Goal: Task Accomplishment & Management: Manage account settings

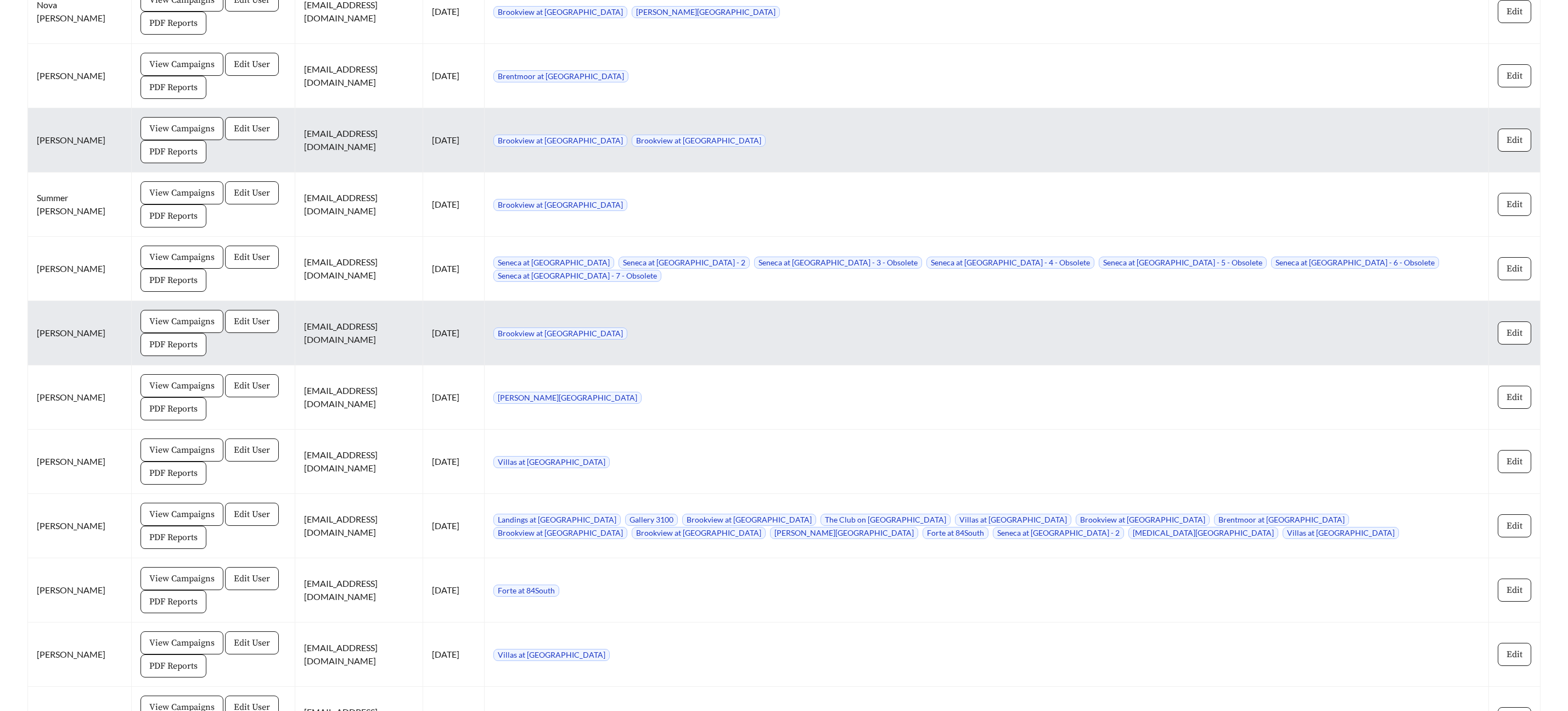
scroll to position [1839, 0]
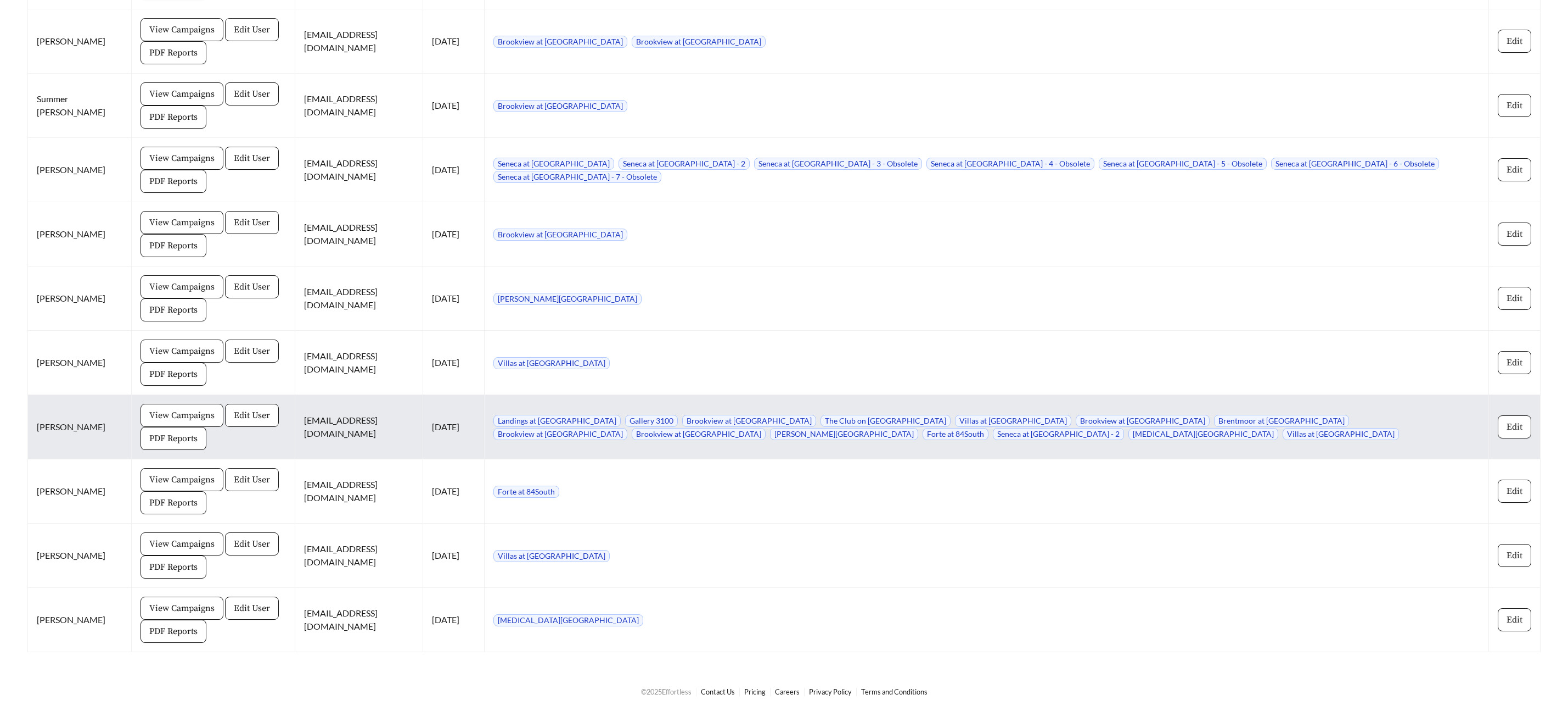
click at [211, 414] on button "View Campaigns" at bounding box center [182, 415] width 83 height 23
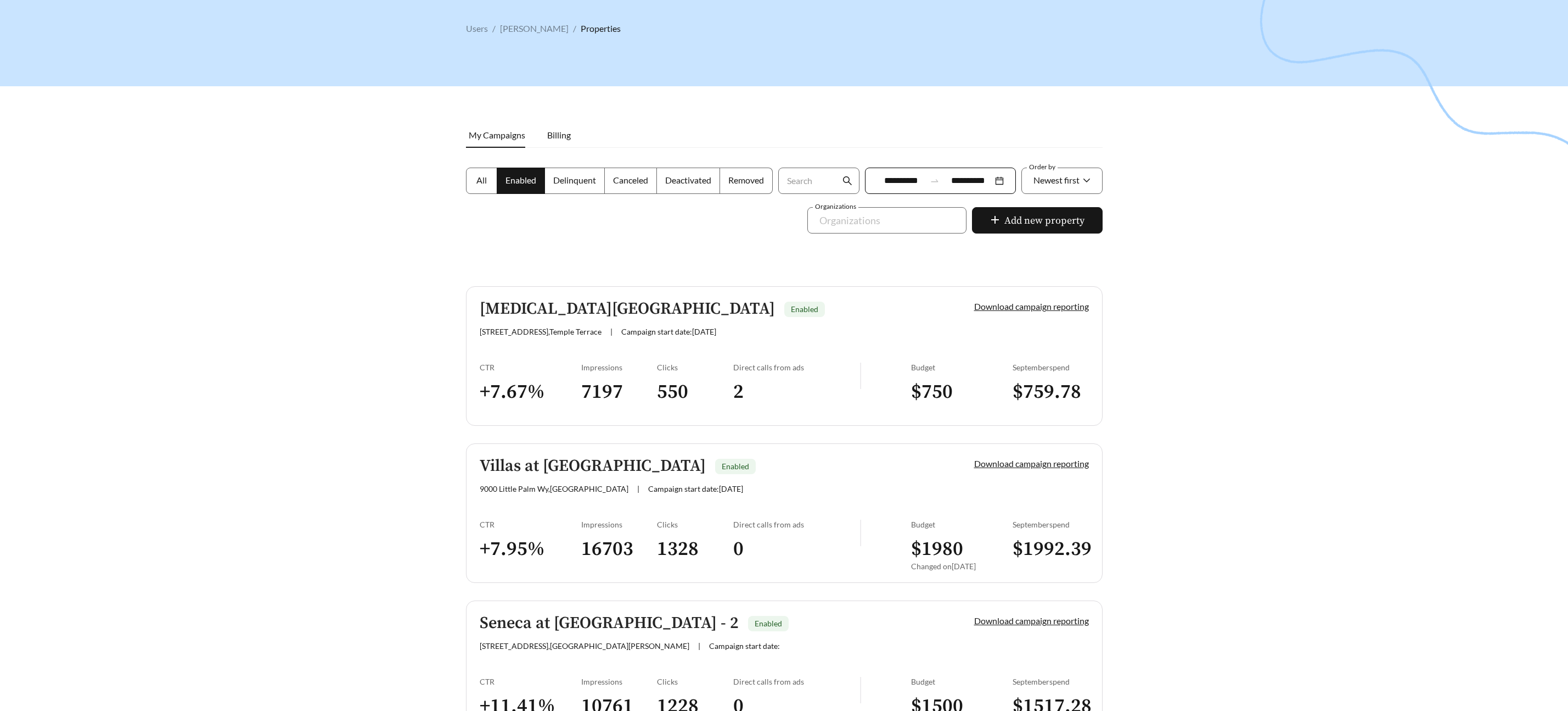
scroll to position [52, 0]
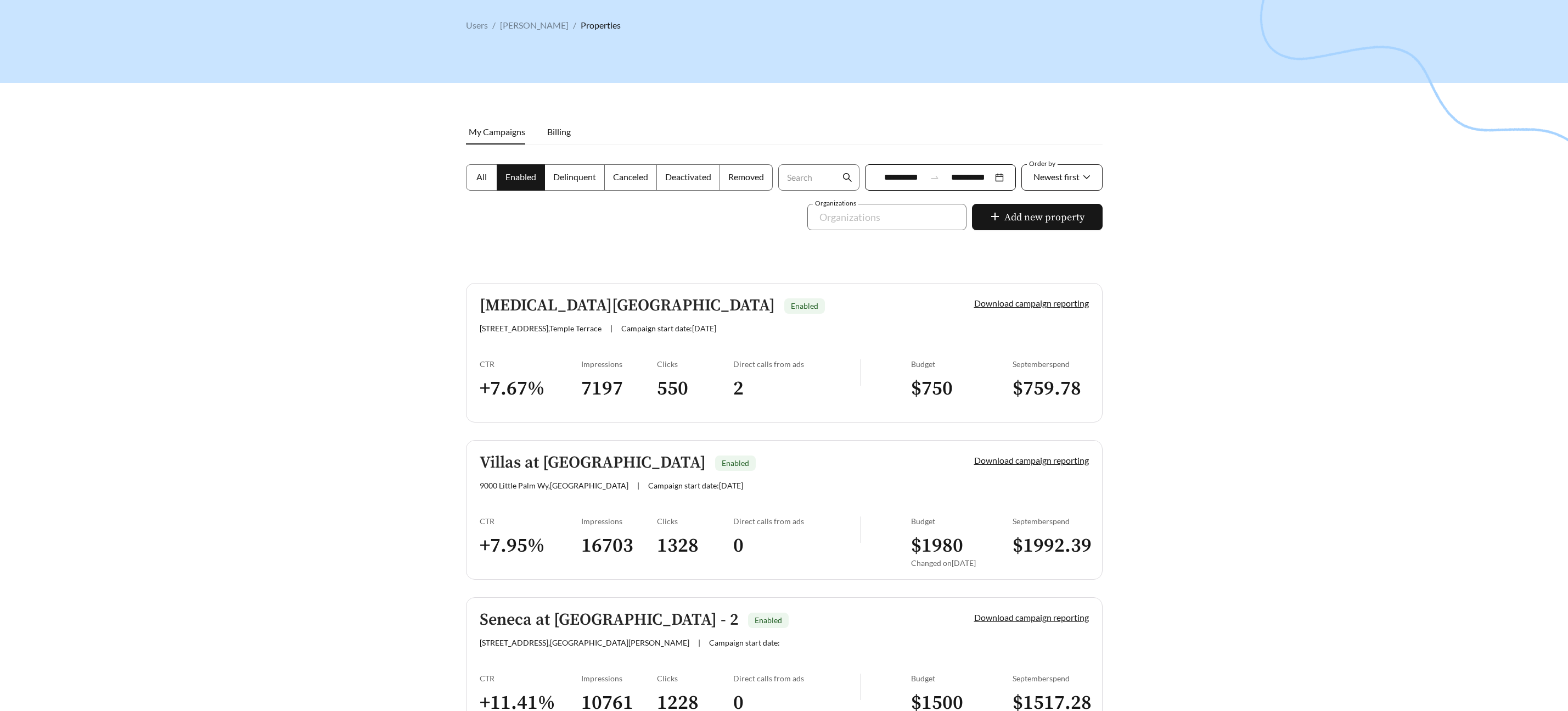
click at [1077, 179] on span "Newest first" at bounding box center [1056, 177] width 46 height 11
click at [1045, 237] on span "A-Z" at bounding box center [1040, 239] width 15 height 11
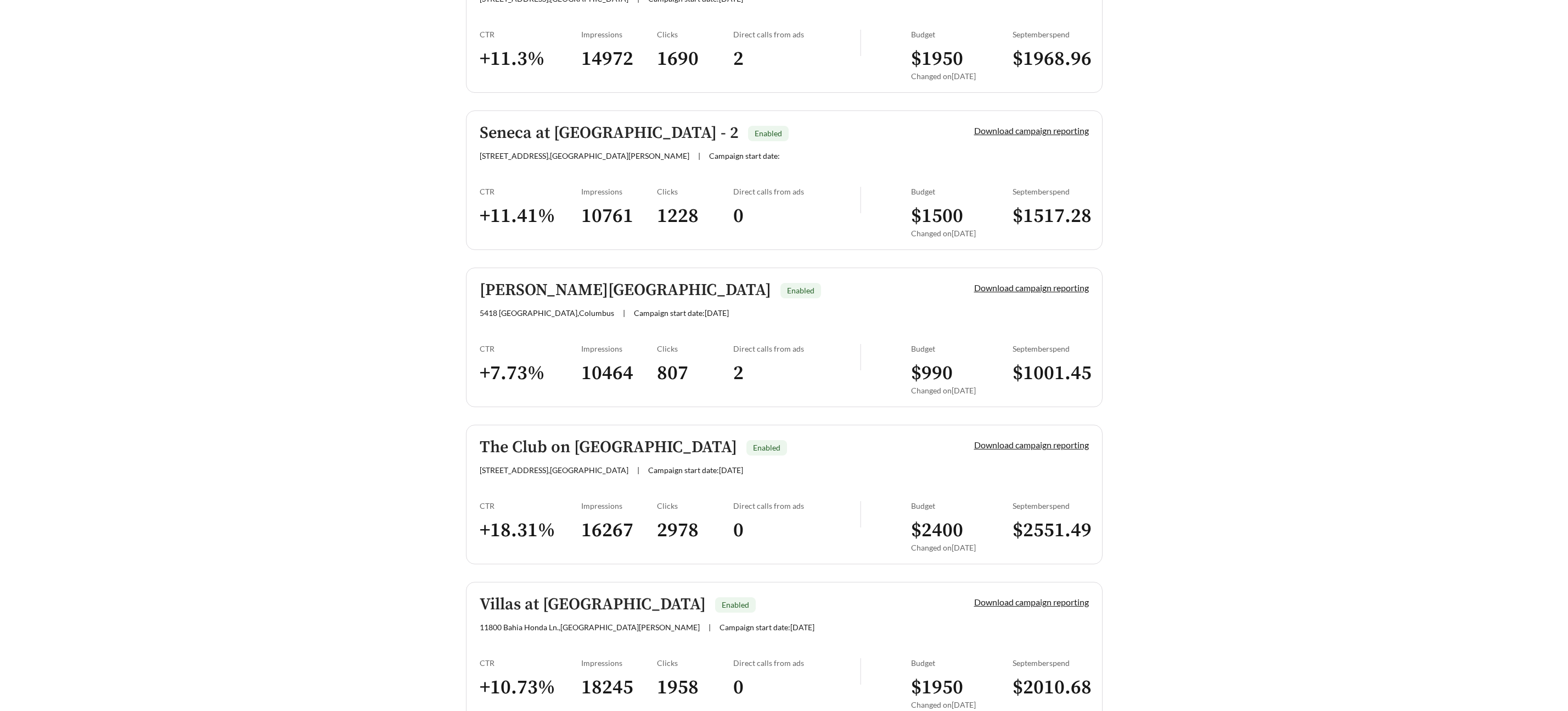
scroll to position [1634, 0]
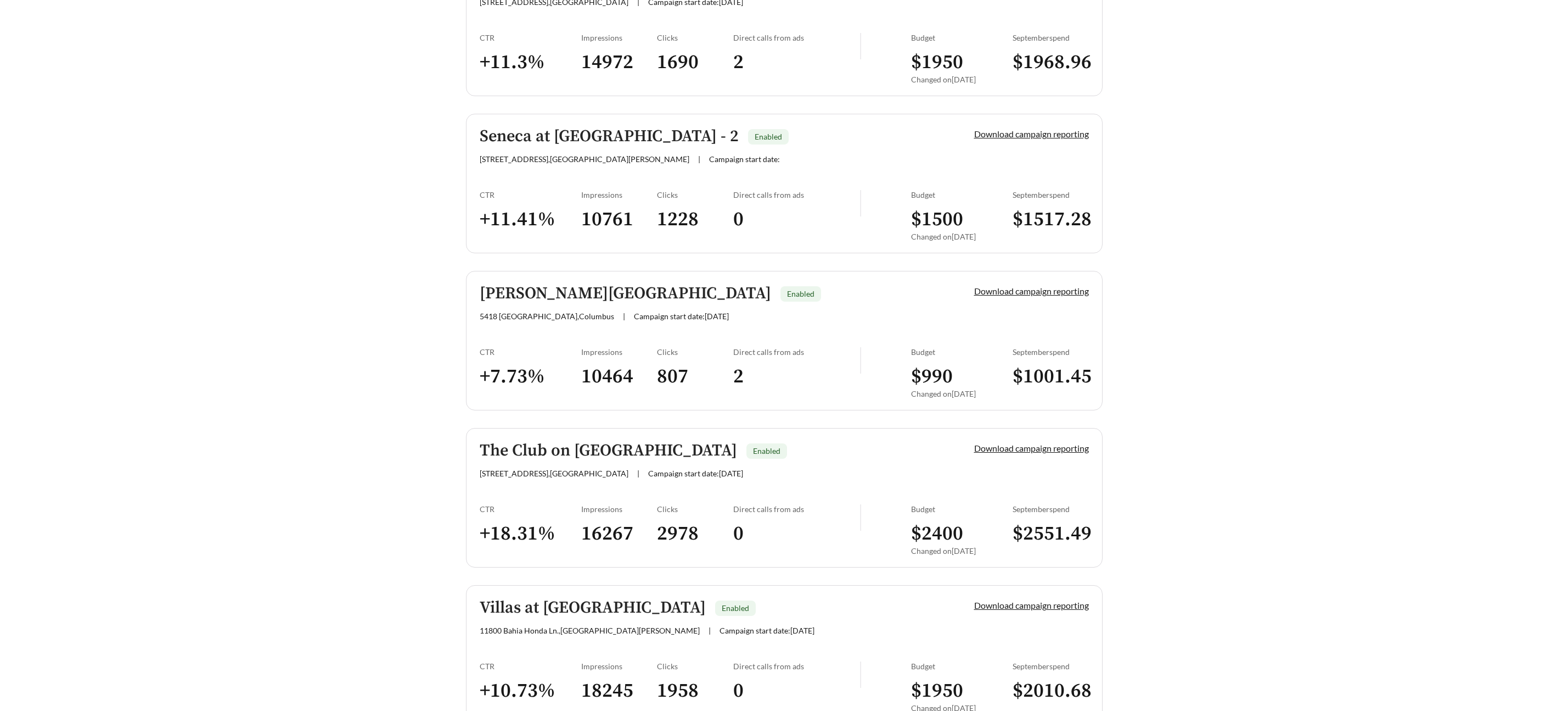
click at [568, 290] on h5 "Templeton Crossing" at bounding box center [626, 293] width 292 height 18
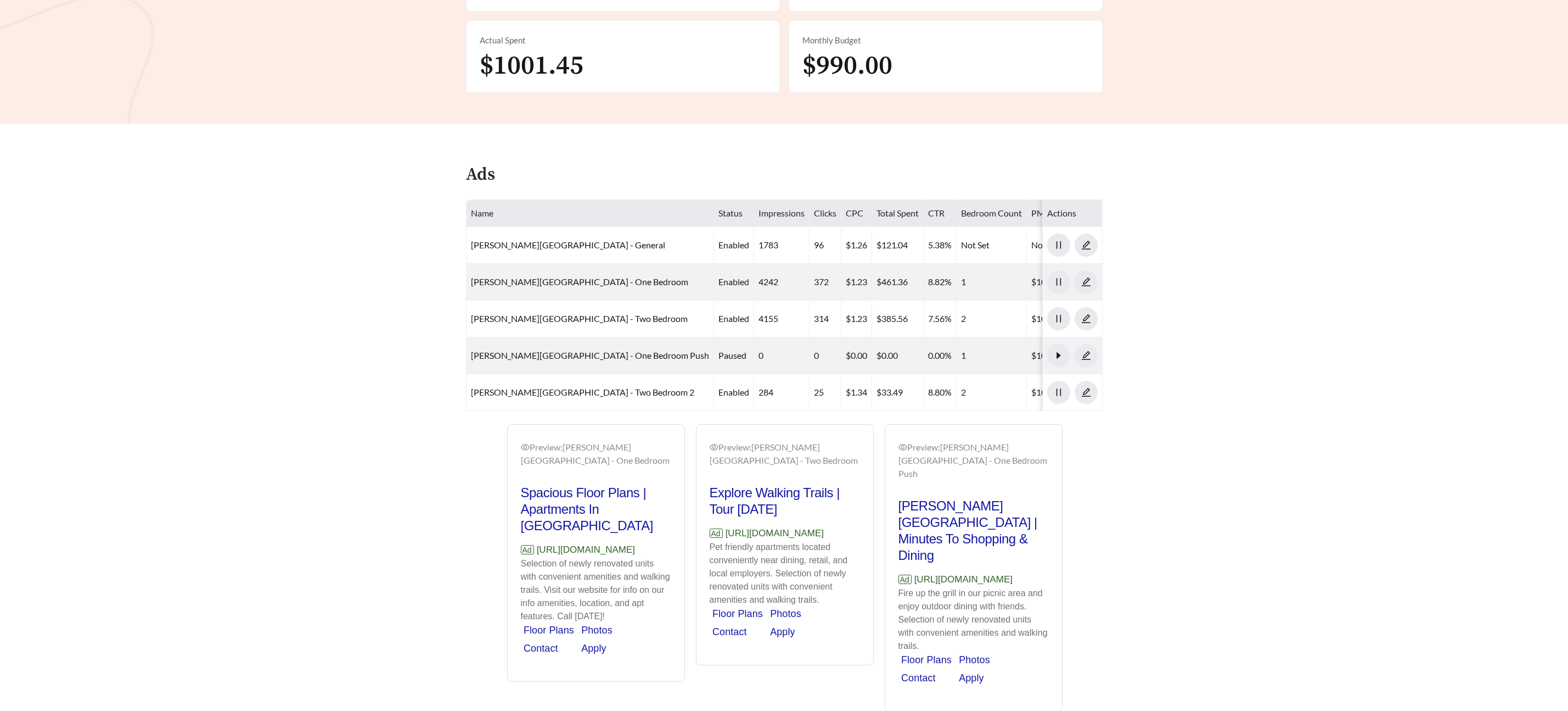
scroll to position [445, 0]
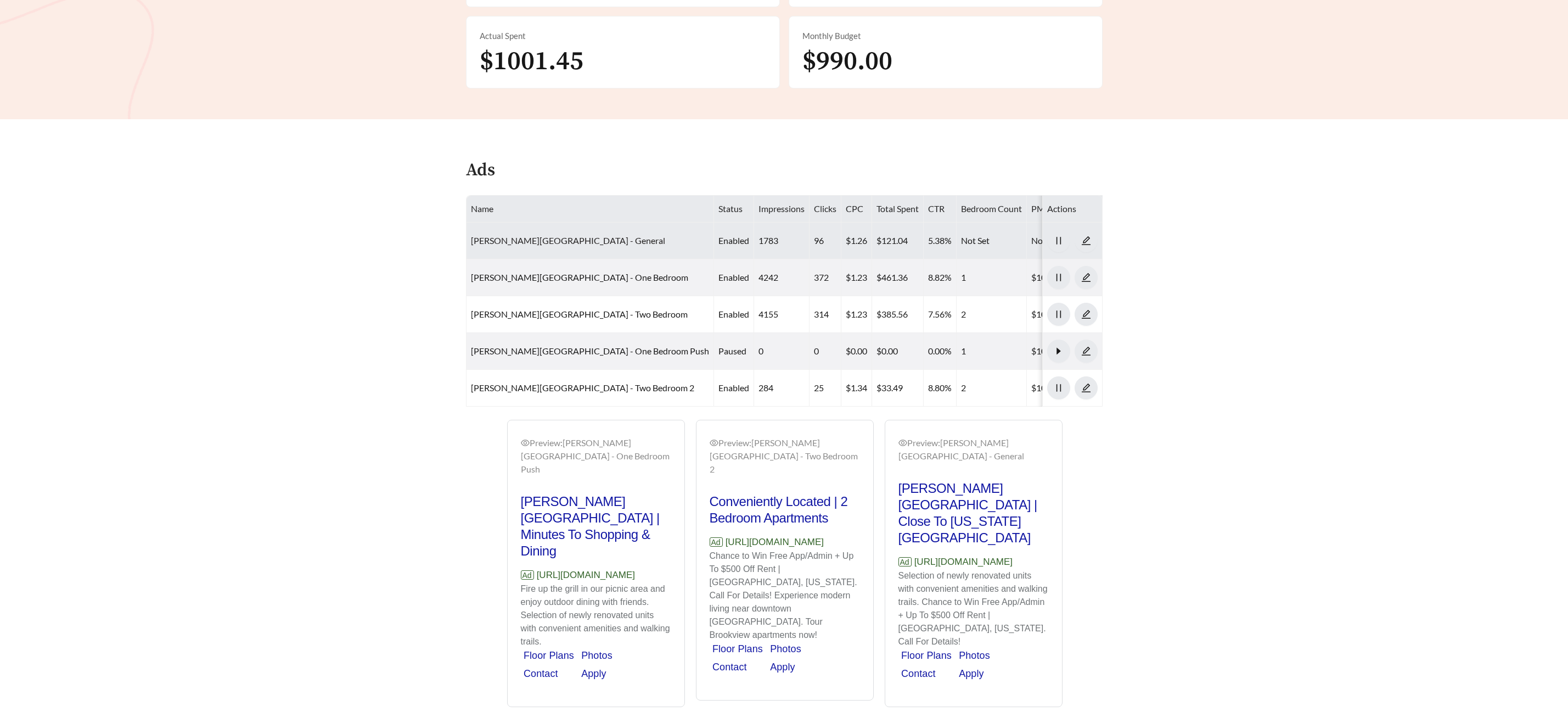
click at [506, 235] on link "Templeton Crossing - General" at bounding box center [568, 240] width 194 height 11
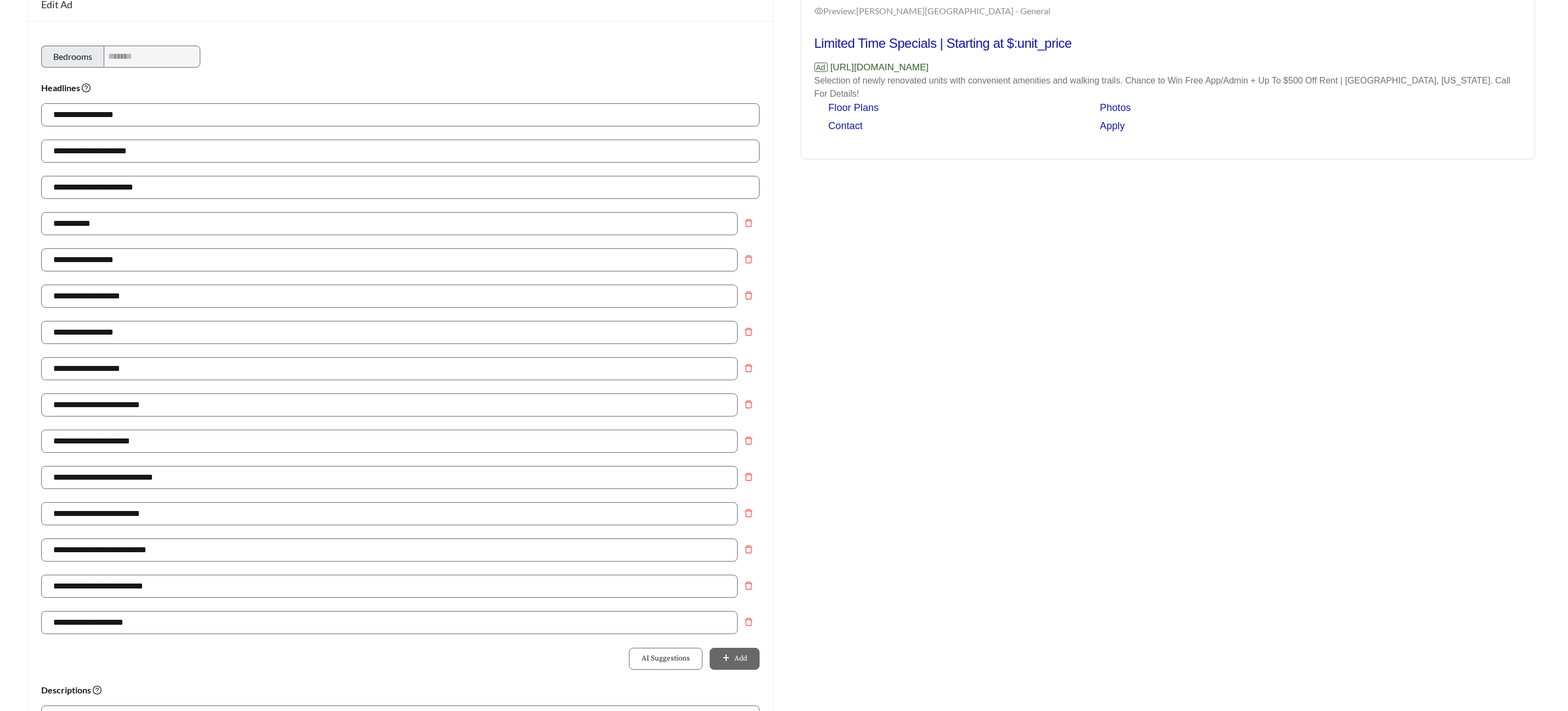
scroll to position [126, 0]
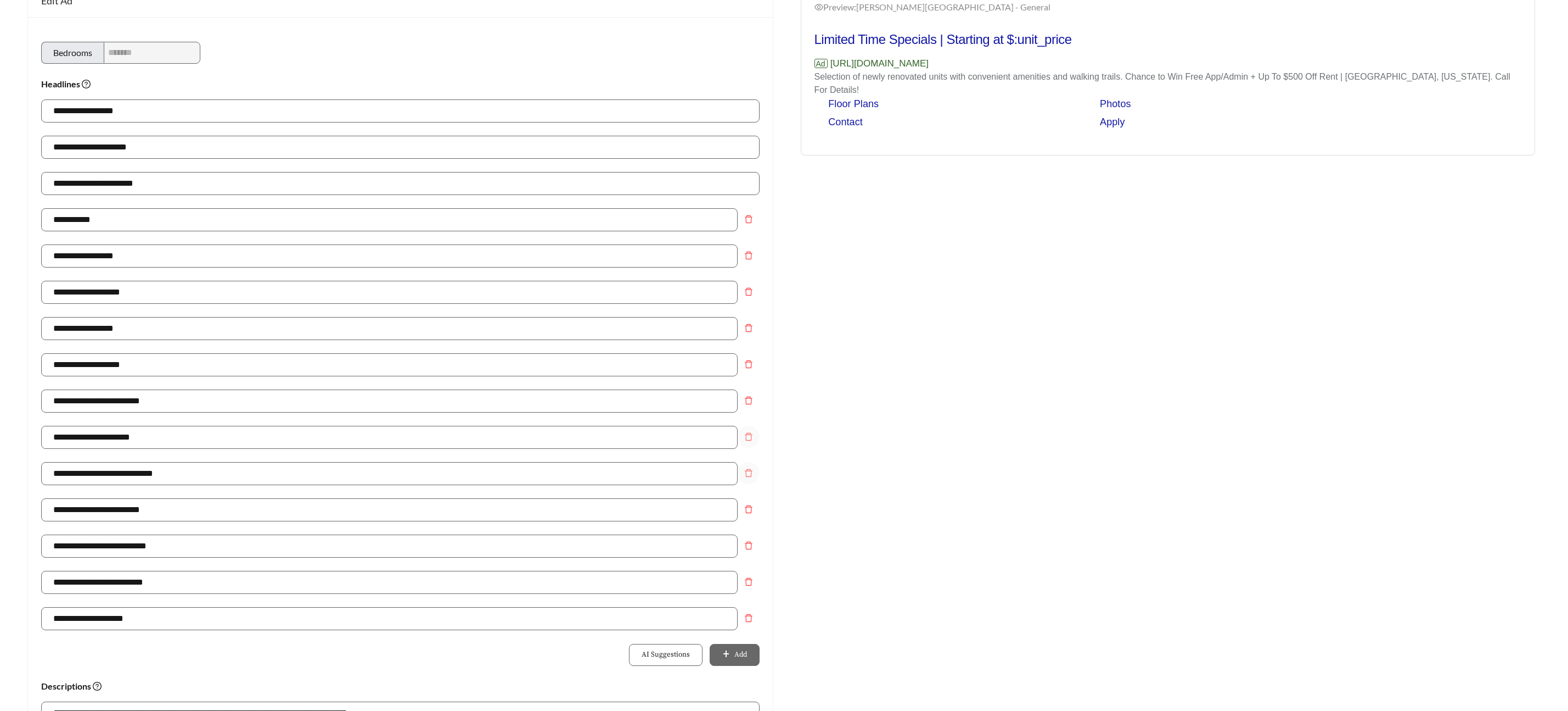
click at [747, 438] on icon "delete" at bounding box center [749, 436] width 9 height 9
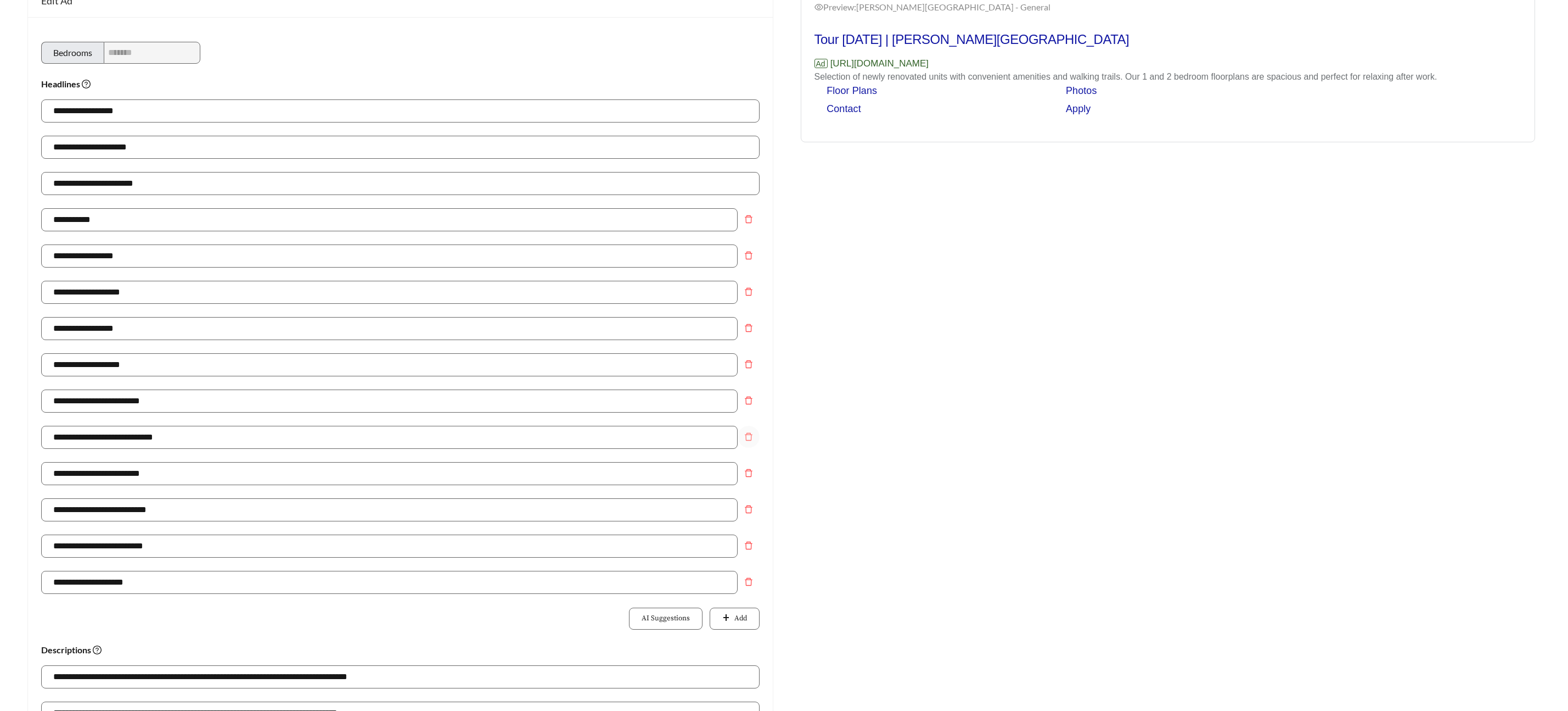
click at [752, 437] on icon "delete" at bounding box center [749, 436] width 9 height 9
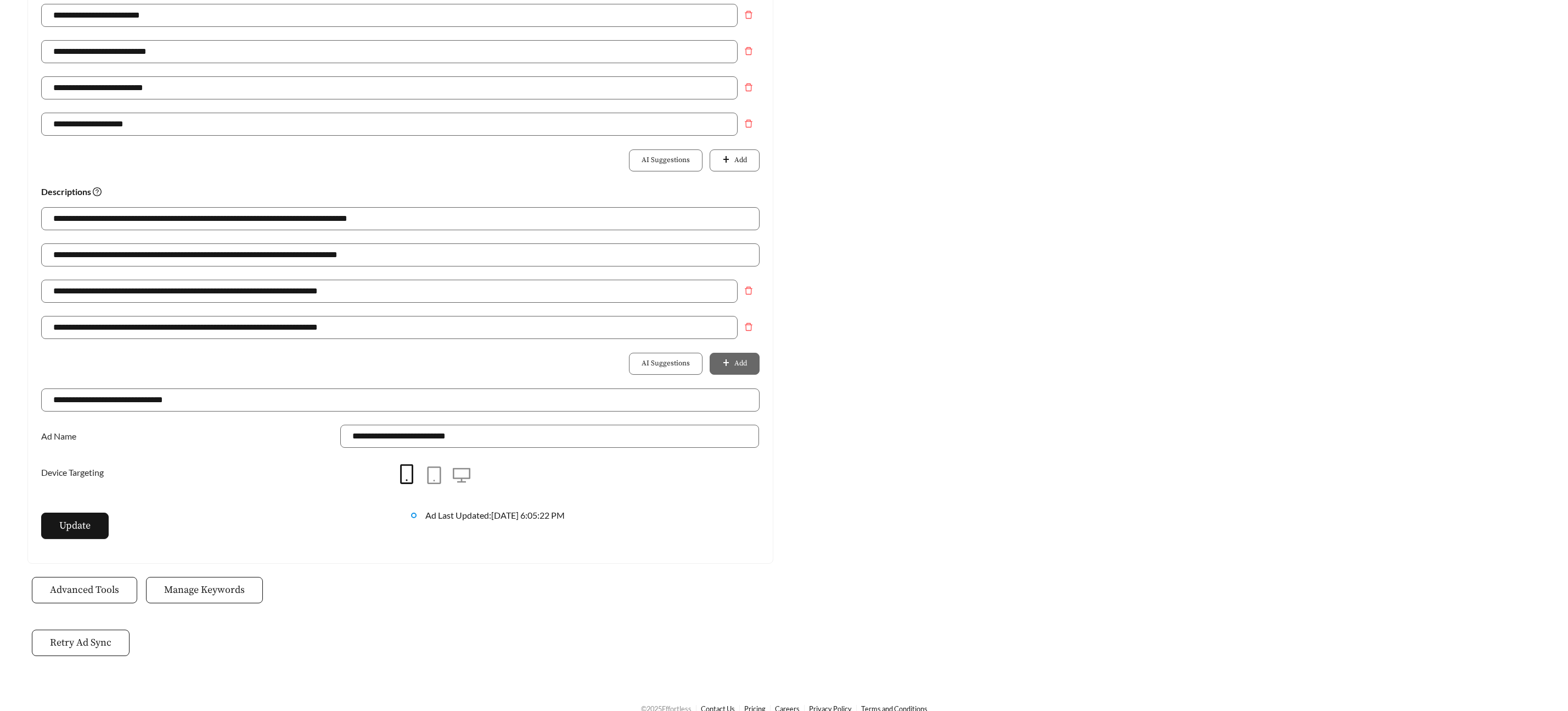
scroll to position [564, 0]
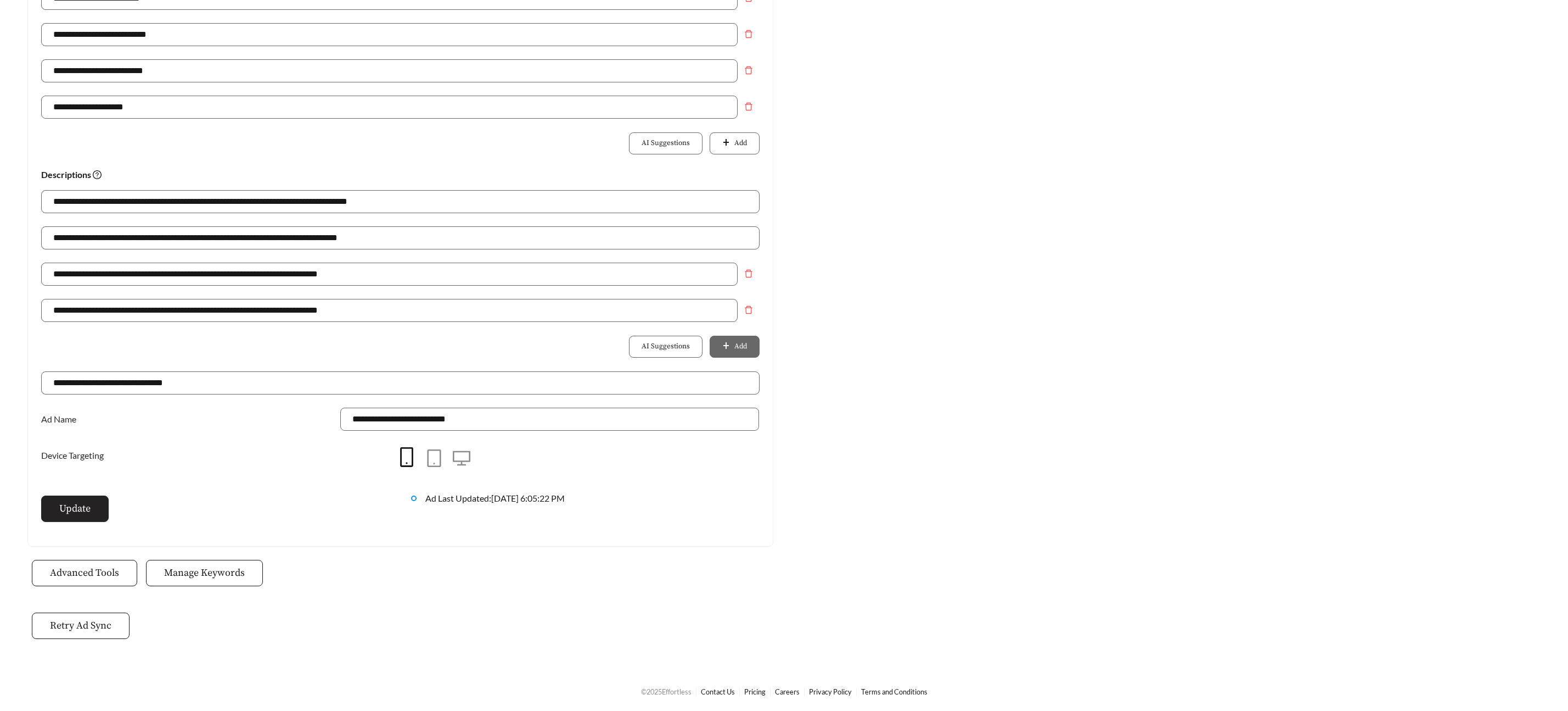
click at [68, 507] on span "Update" at bounding box center [75, 509] width 32 height 15
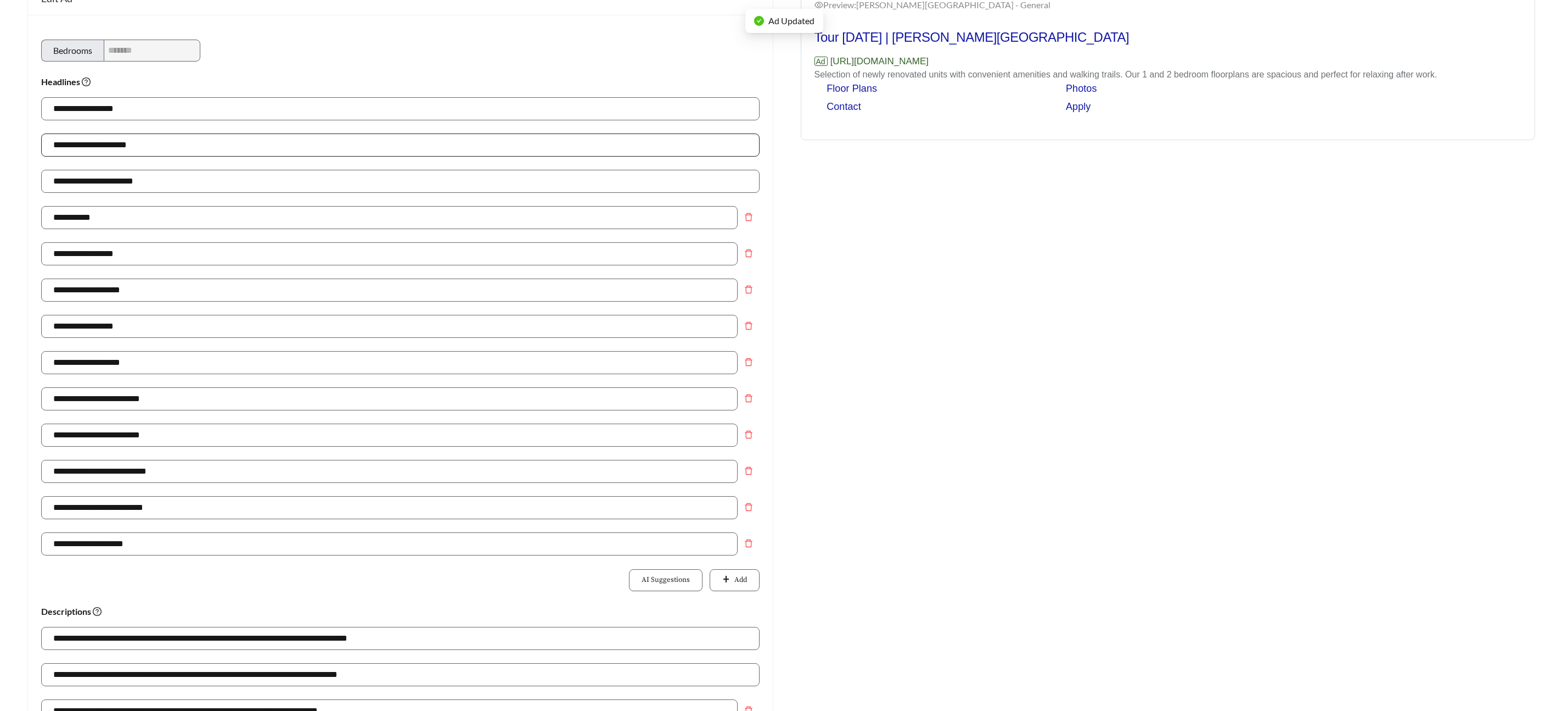
scroll to position [126, 0]
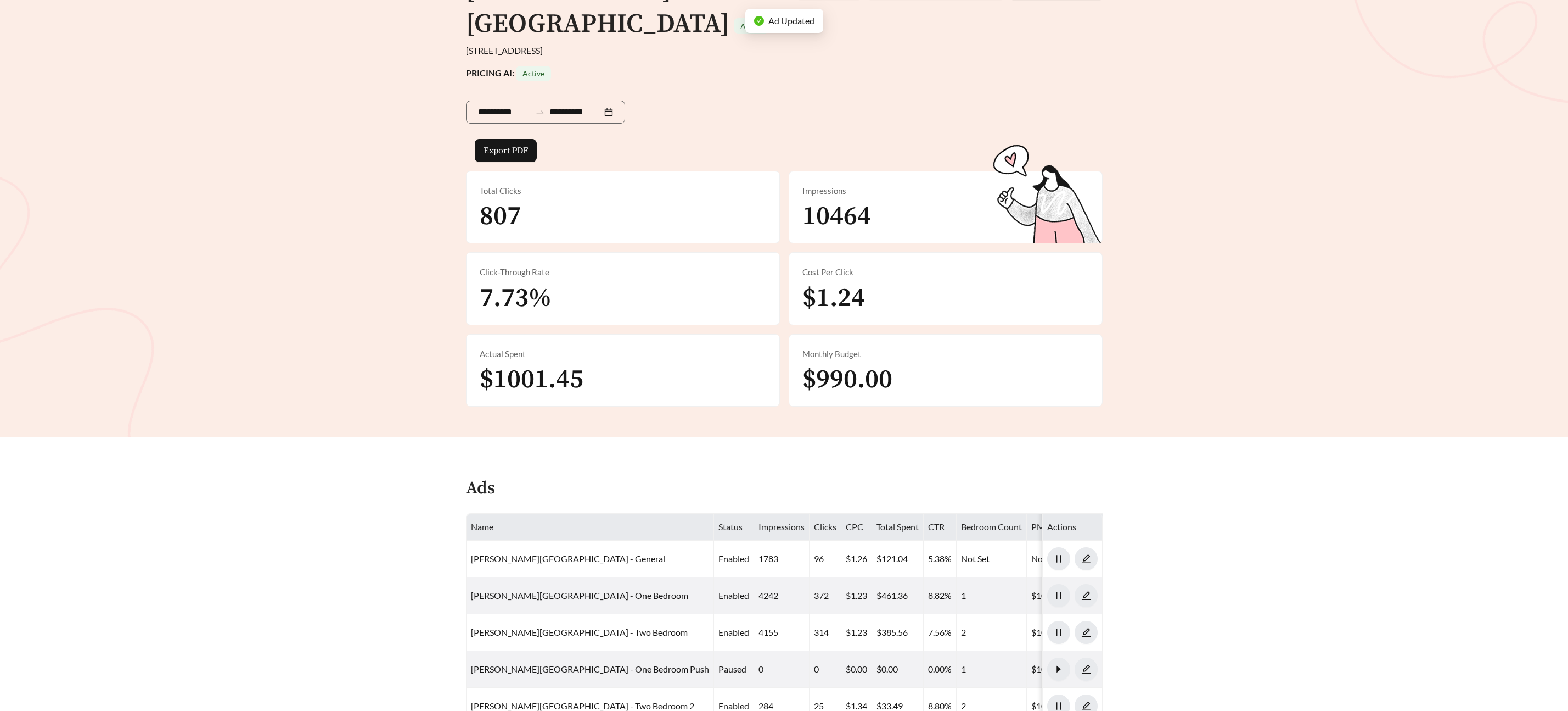
scroll to position [445, 0]
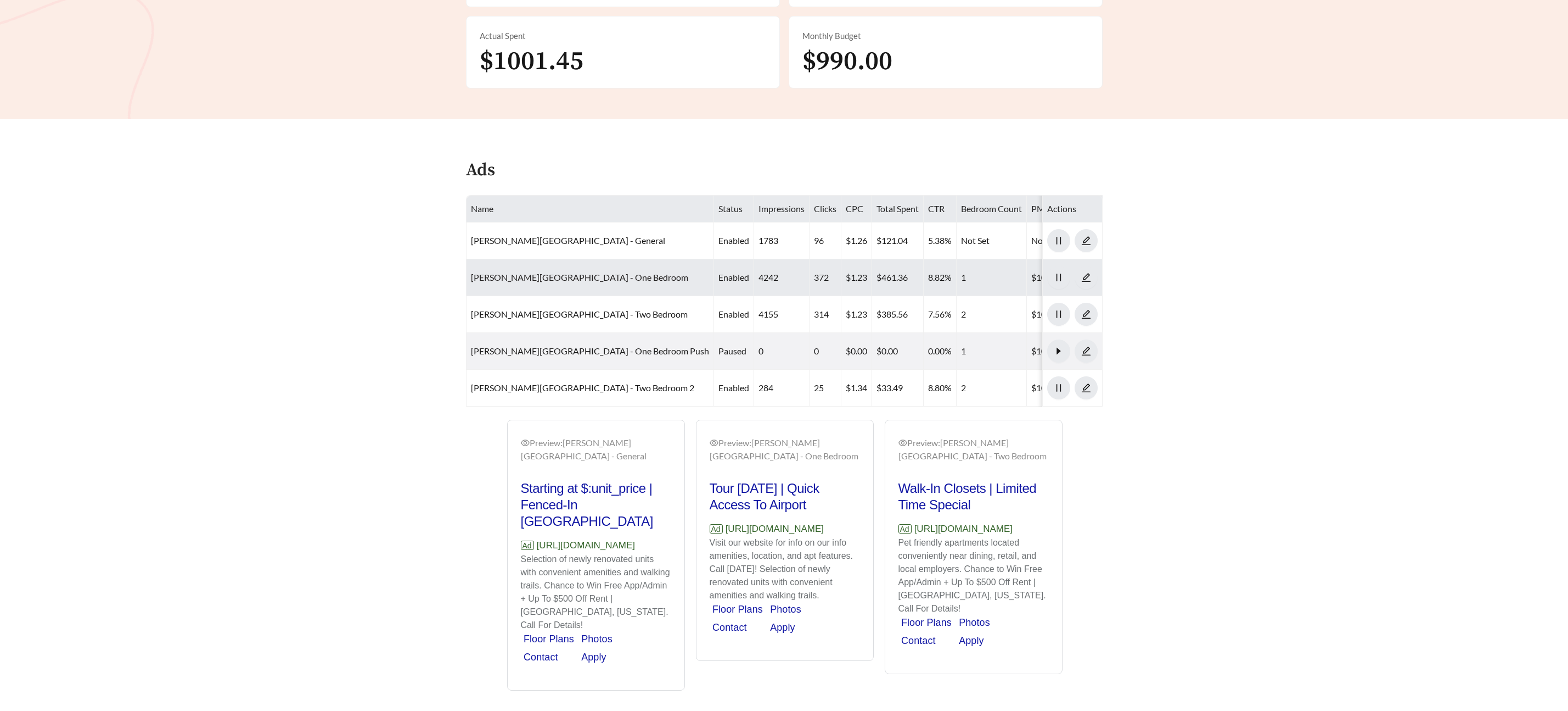
click at [518, 272] on link "Templeton Crossing - One Bedroom" at bounding box center [579, 277] width 217 height 11
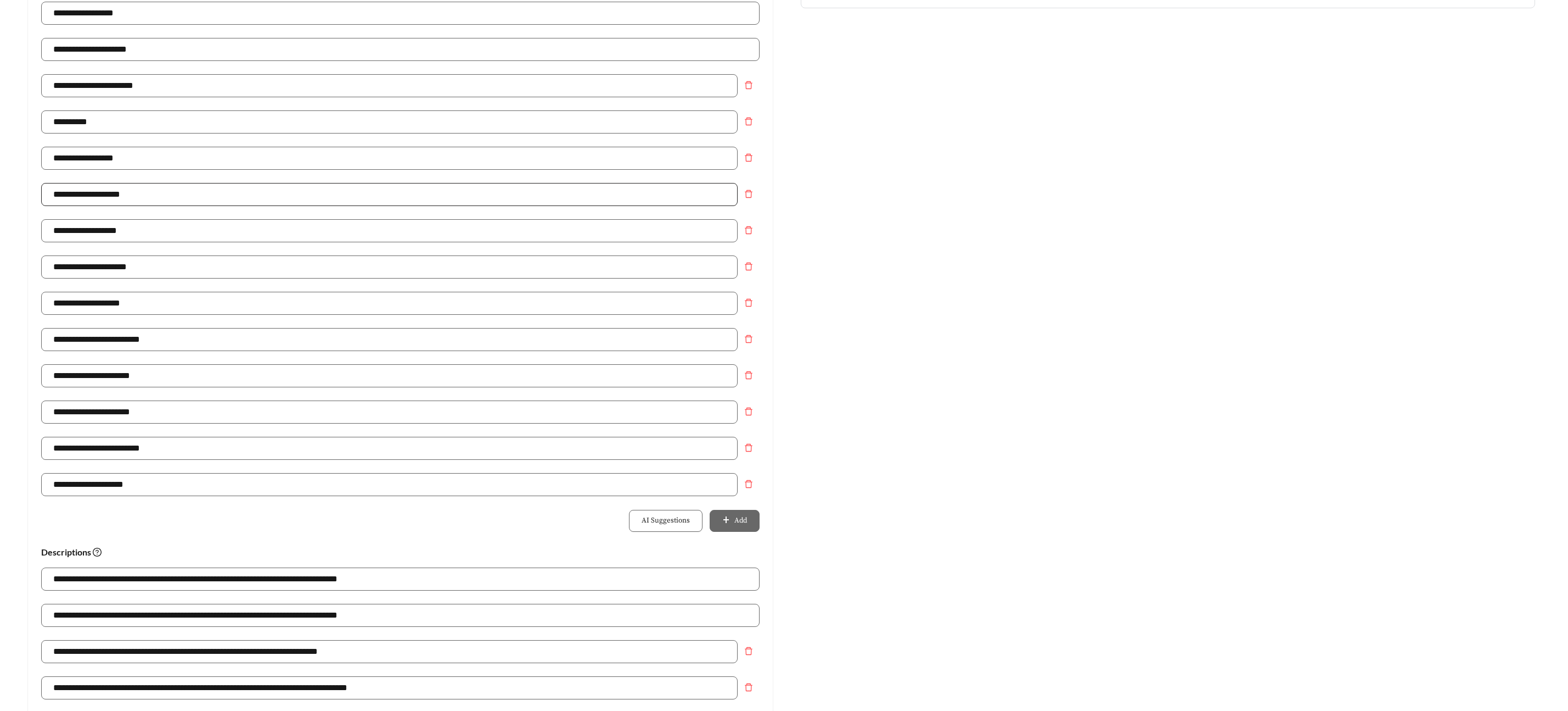
scroll to position [262, 0]
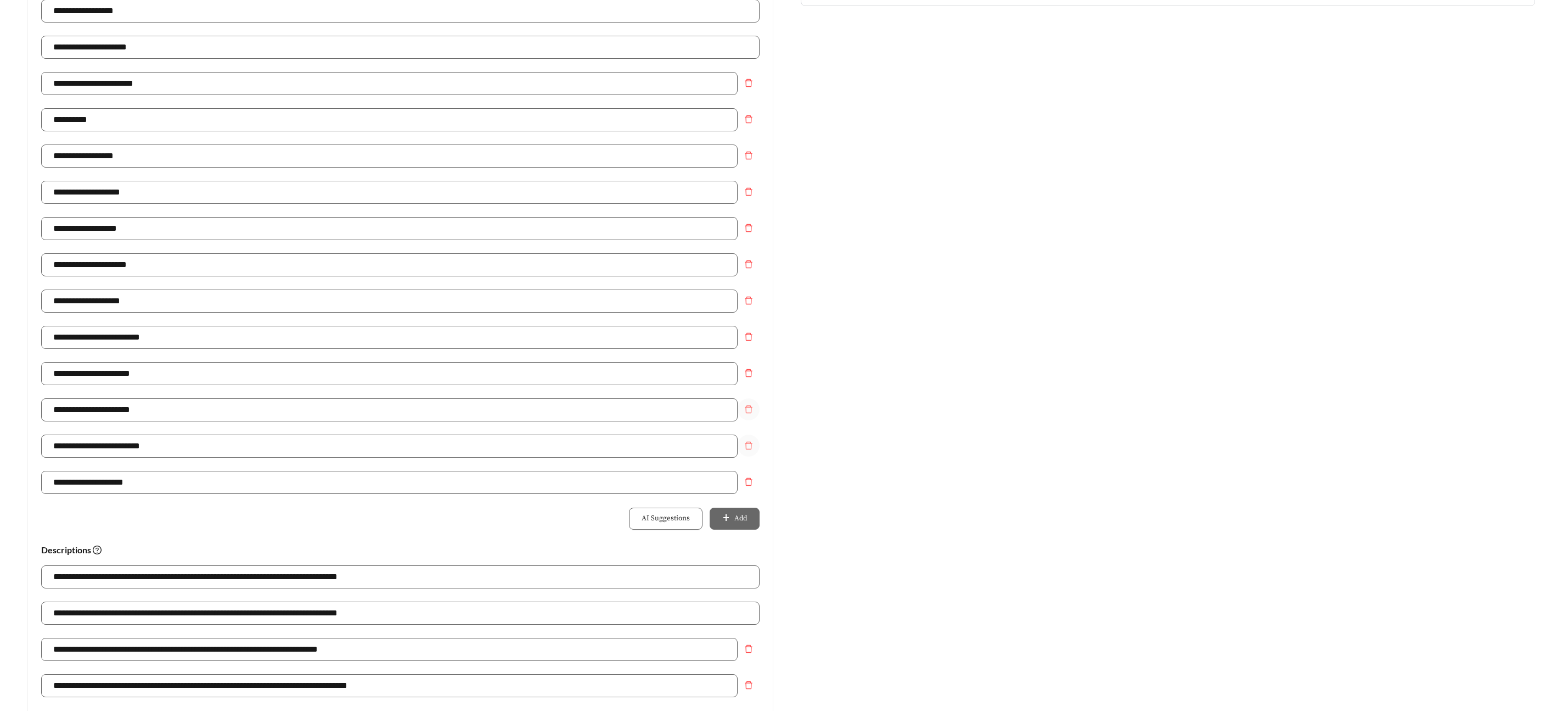
click at [753, 411] on span "delete" at bounding box center [749, 409] width 21 height 9
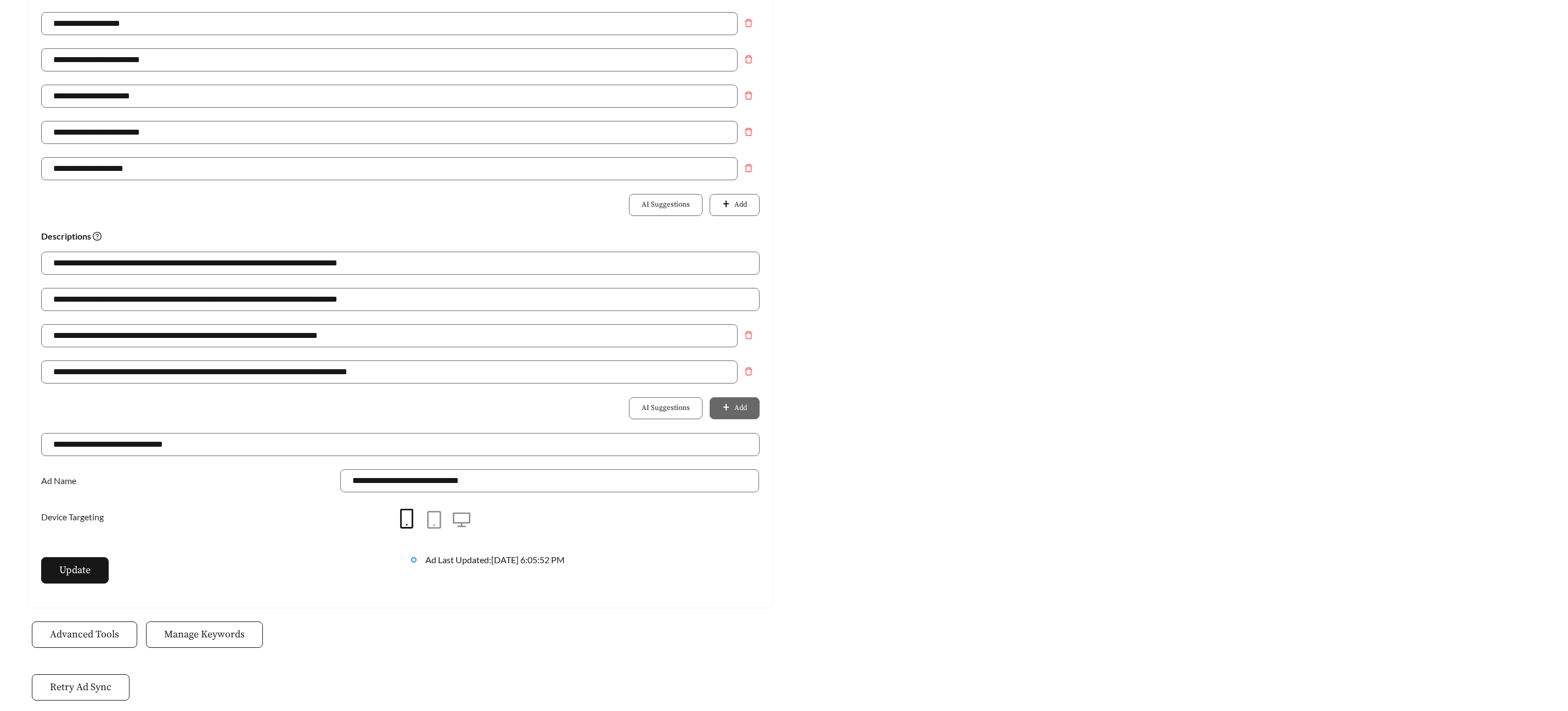
scroll to position [542, 0]
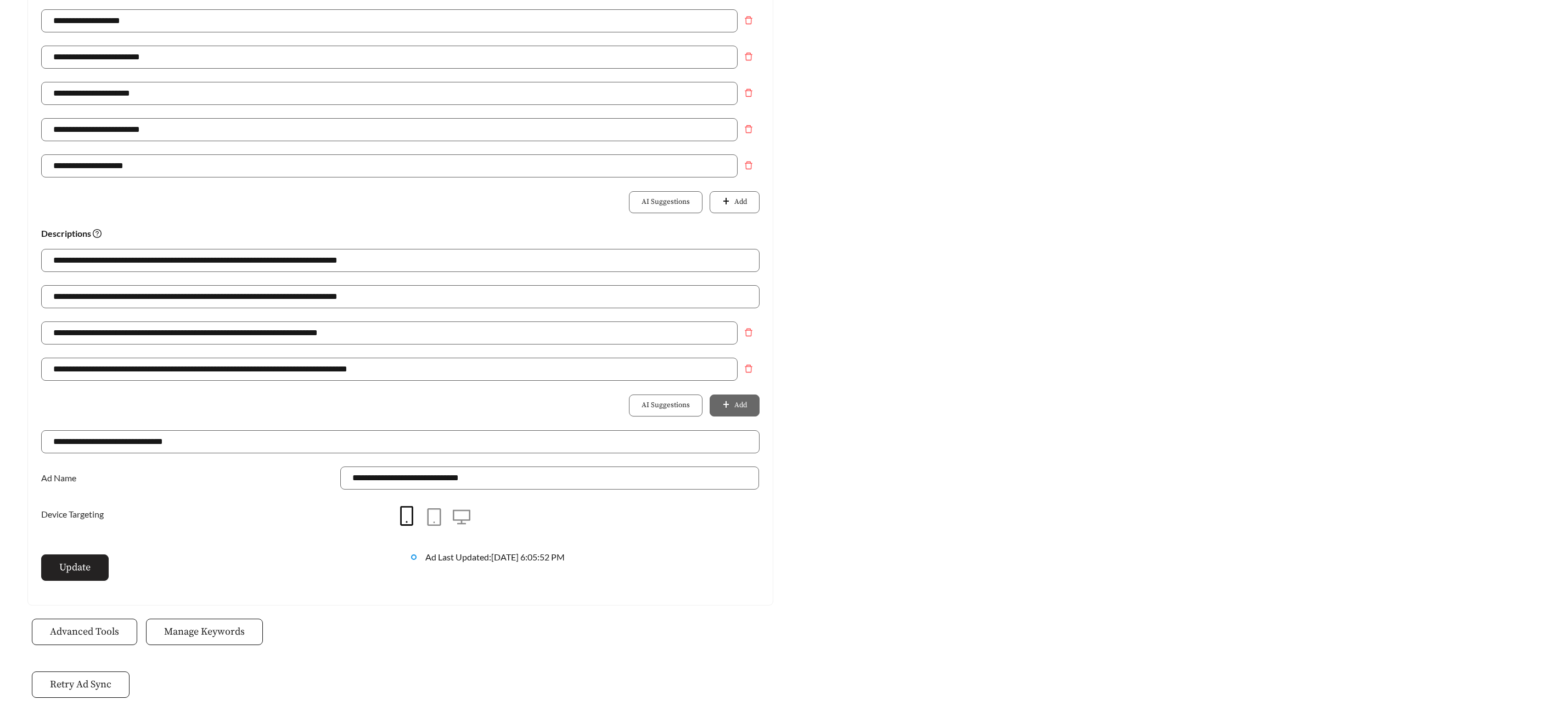
click at [86, 572] on span "Update" at bounding box center [75, 567] width 32 height 15
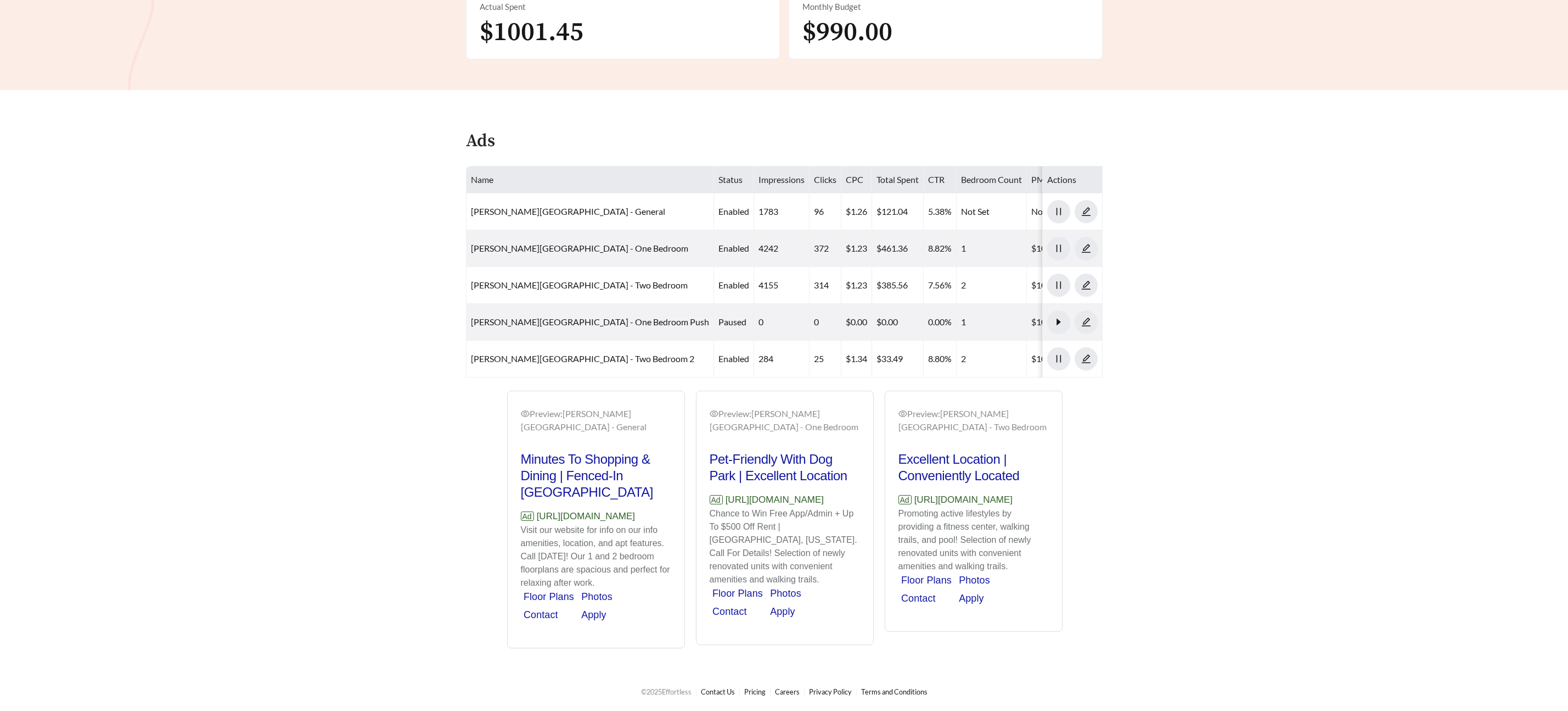
scroll to position [445, 0]
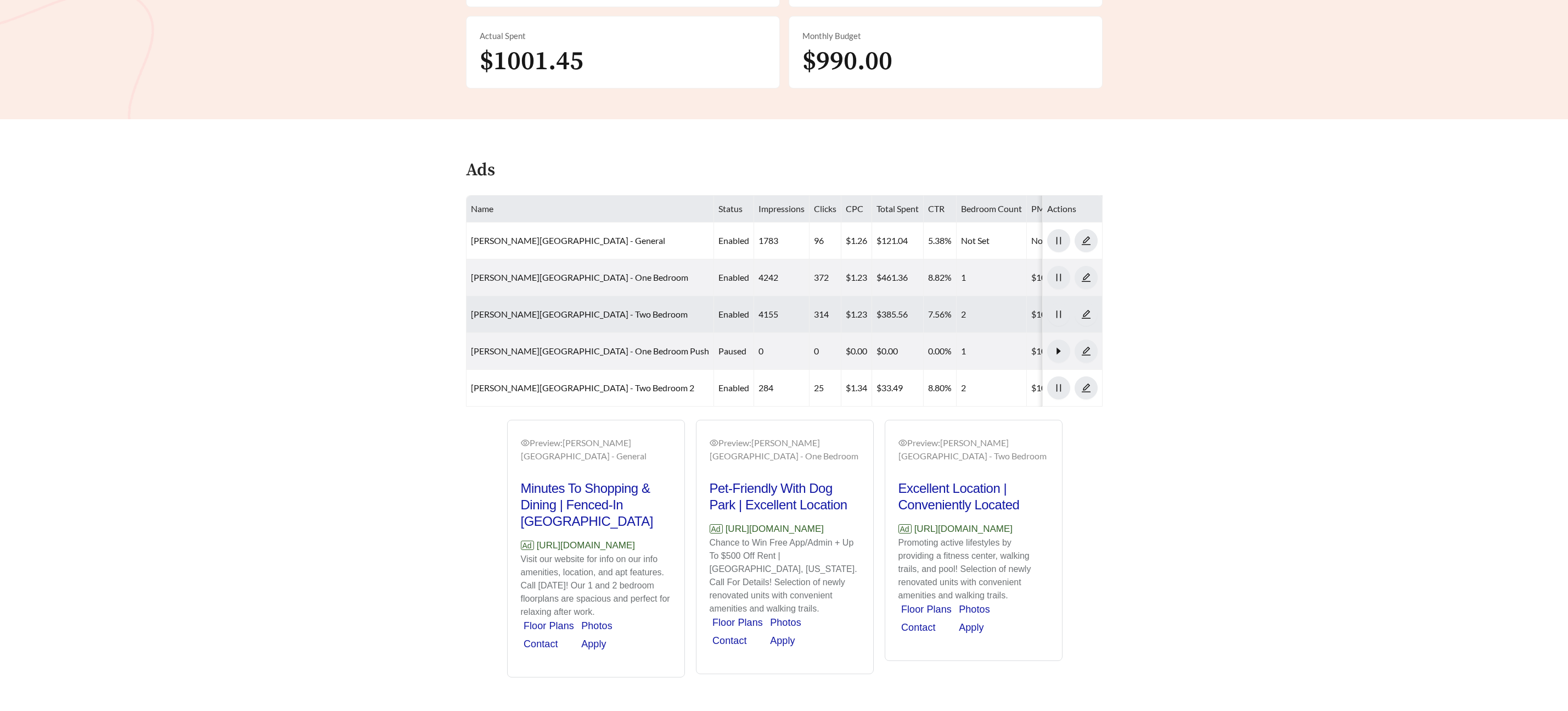
click at [608, 296] on td "Templeton Crossing - Two Bedroom" at bounding box center [590, 314] width 247 height 37
click at [596, 308] on link "Templeton Crossing - Two Bedroom" at bounding box center [579, 314] width 217 height 11
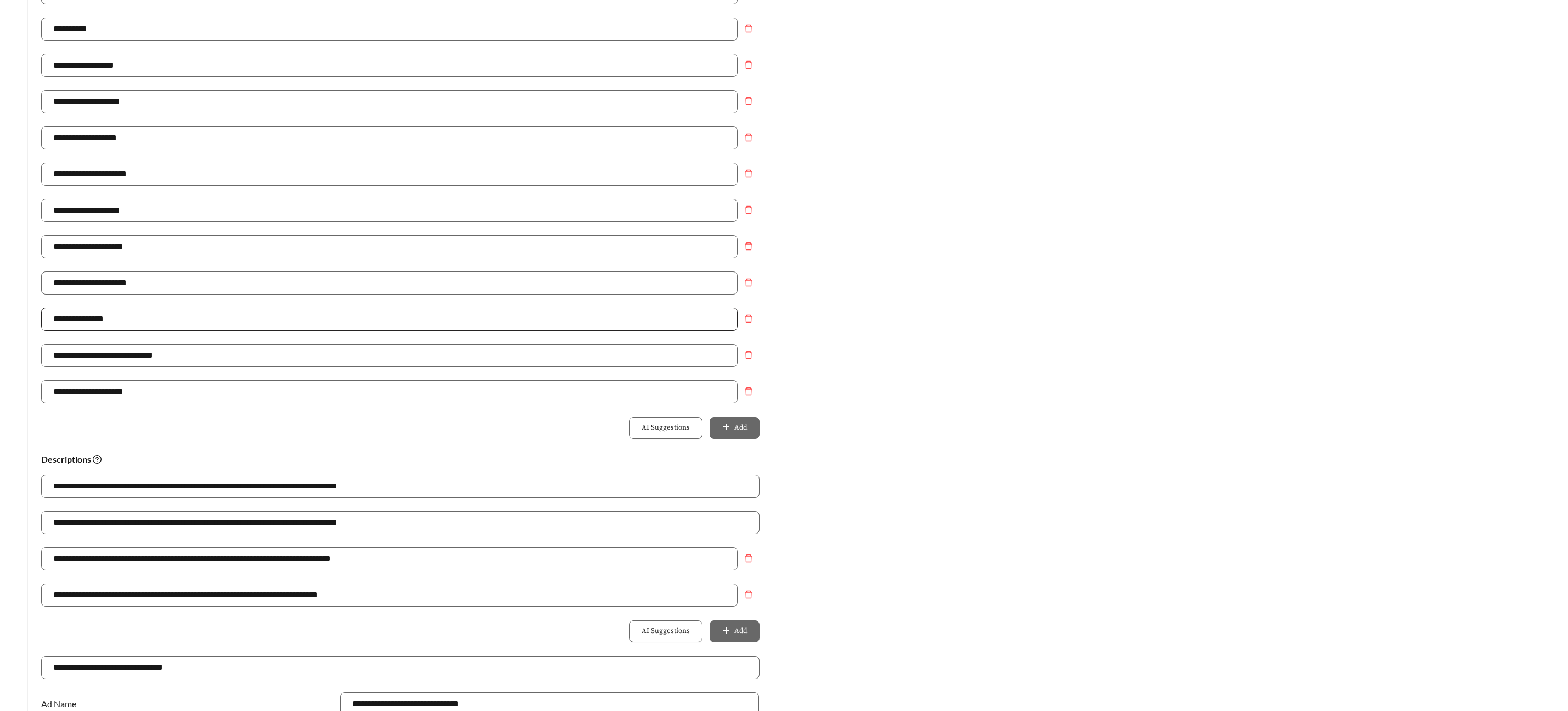
scroll to position [369, 0]
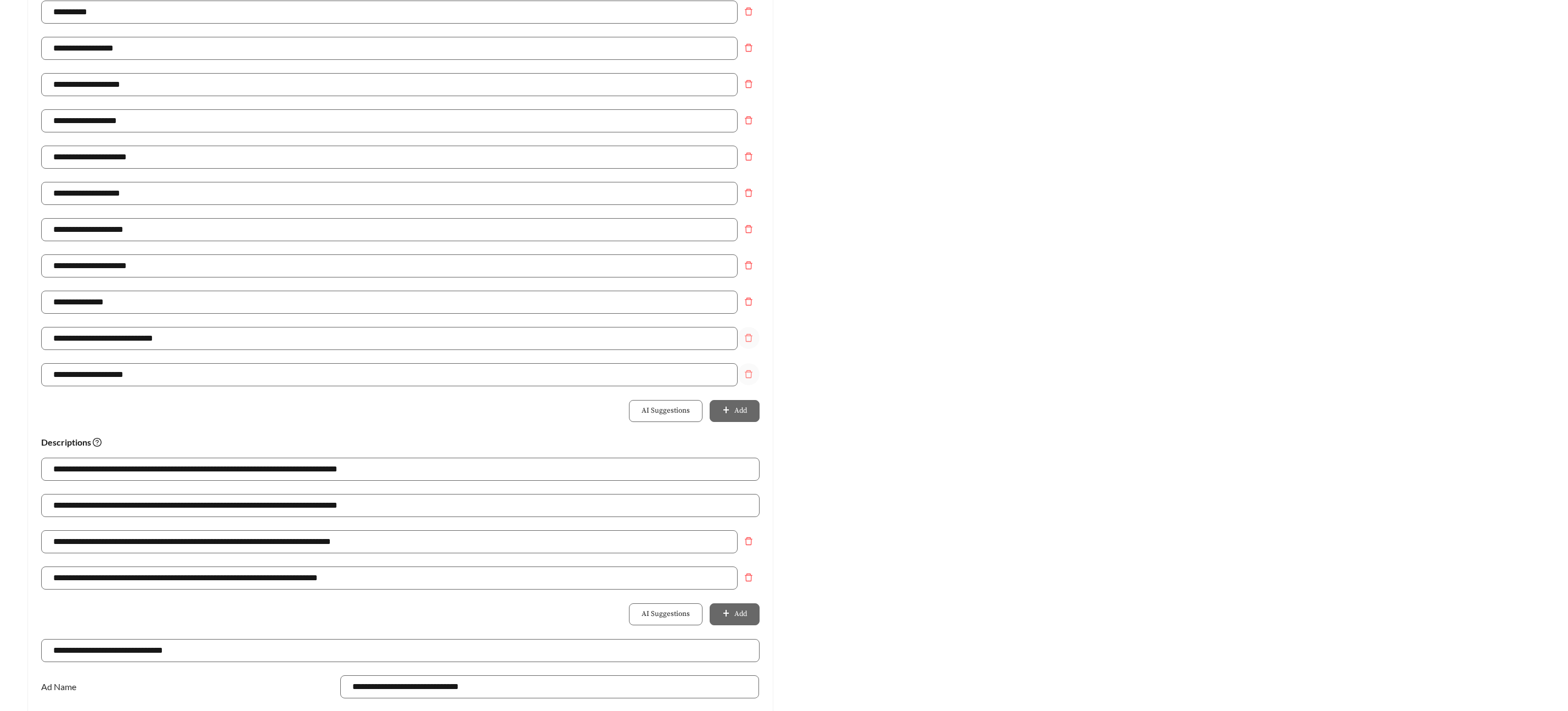
click at [751, 336] on icon "delete" at bounding box center [749, 338] width 8 height 8
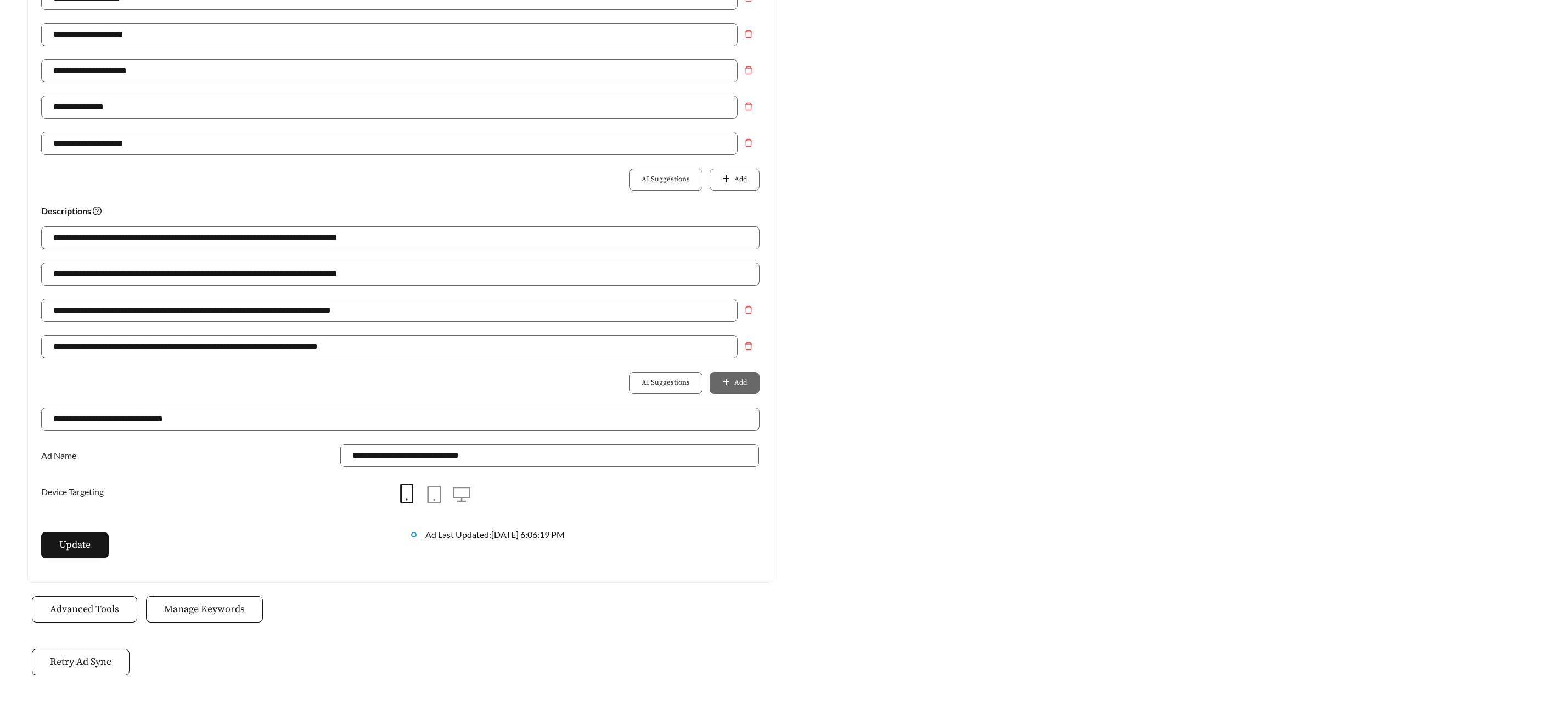
scroll to position [568, 0]
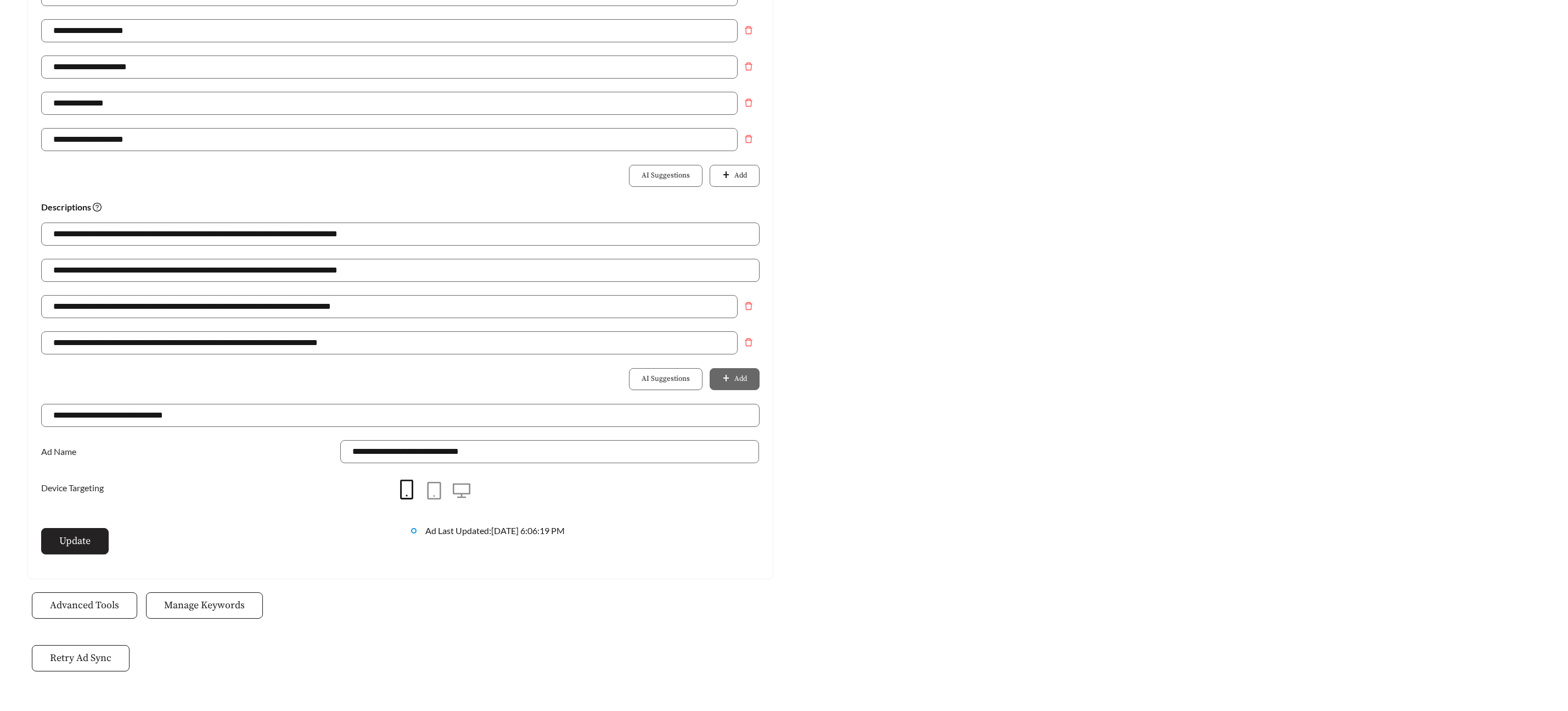
click at [73, 541] on span "Update" at bounding box center [75, 541] width 32 height 15
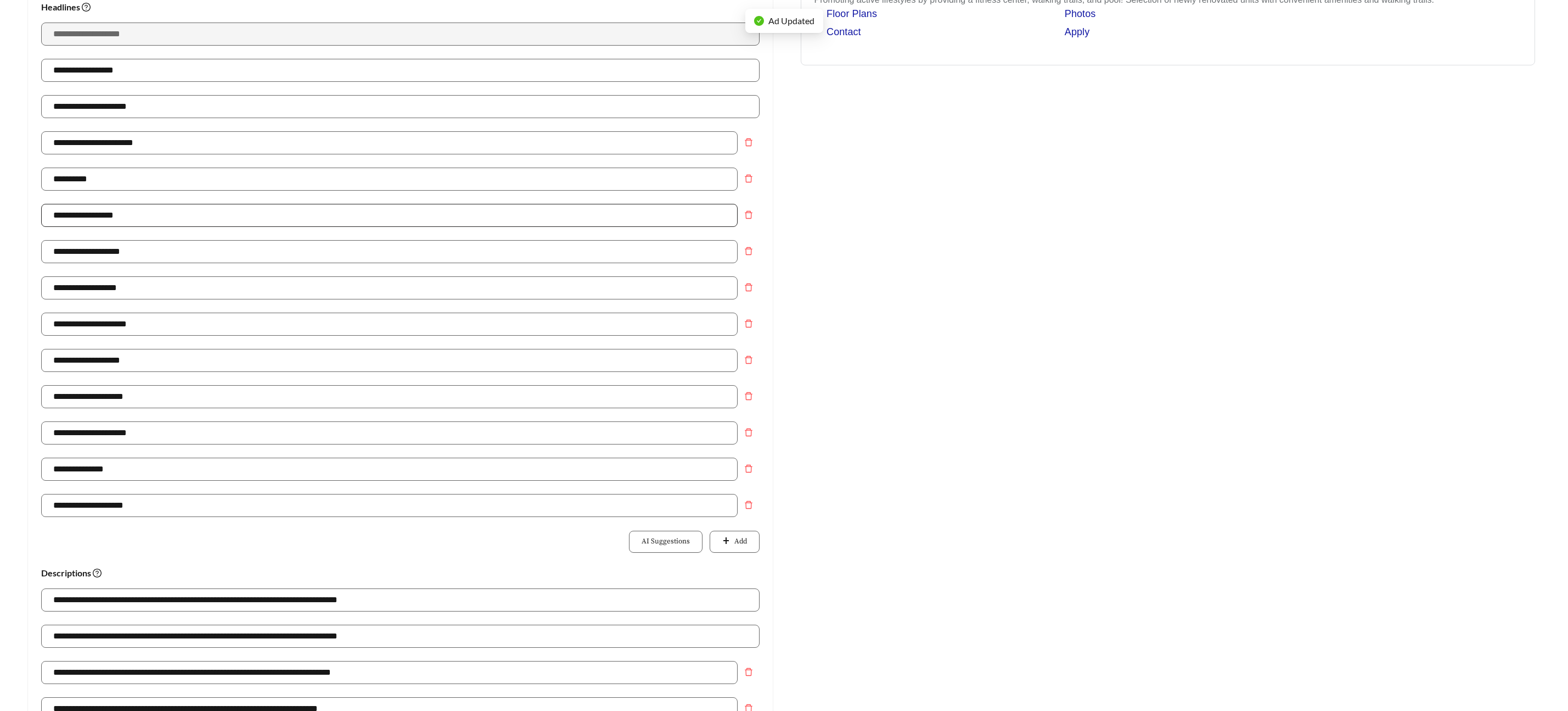
scroll to position [202, 0]
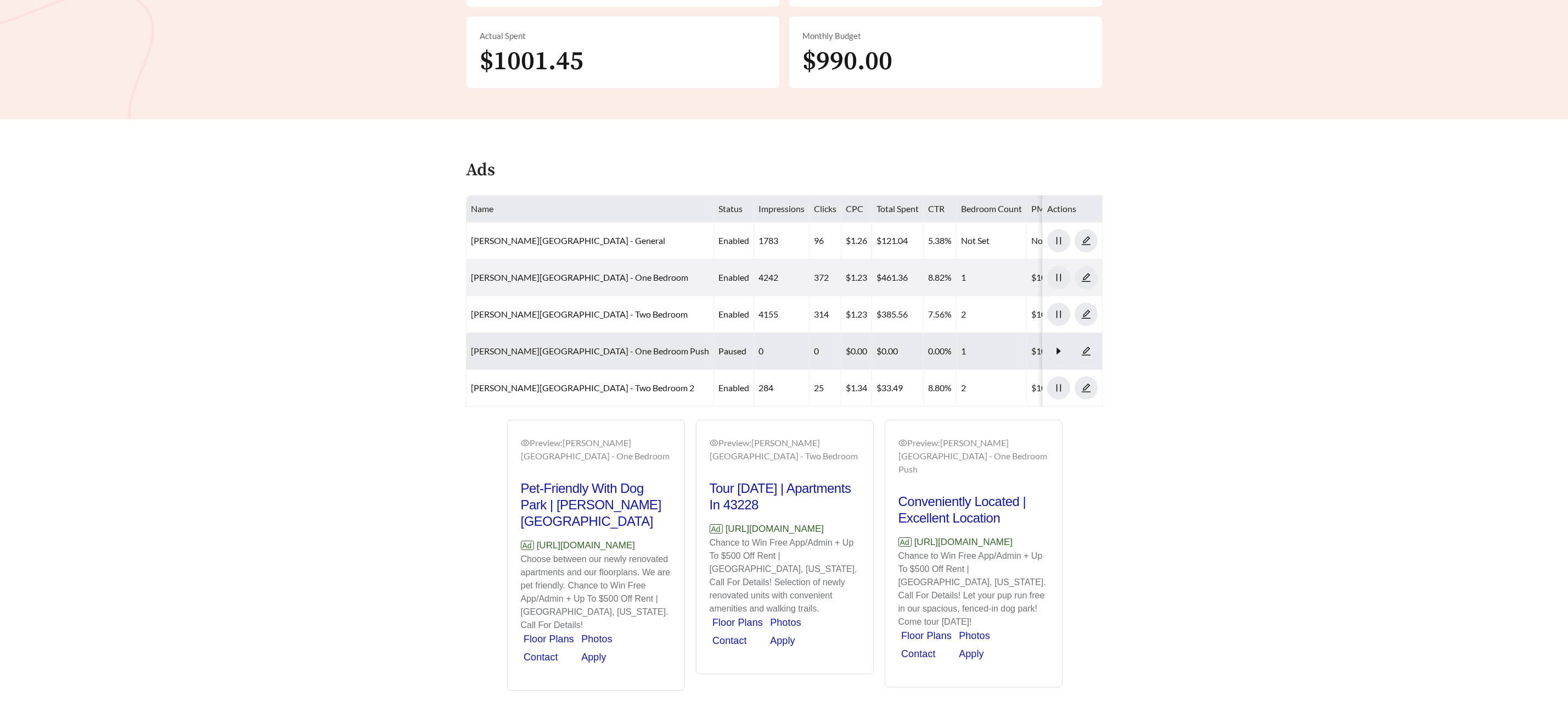
click at [550, 345] on link "Templeton Crossing - One Bedroom Push" at bounding box center [590, 351] width 238 height 11
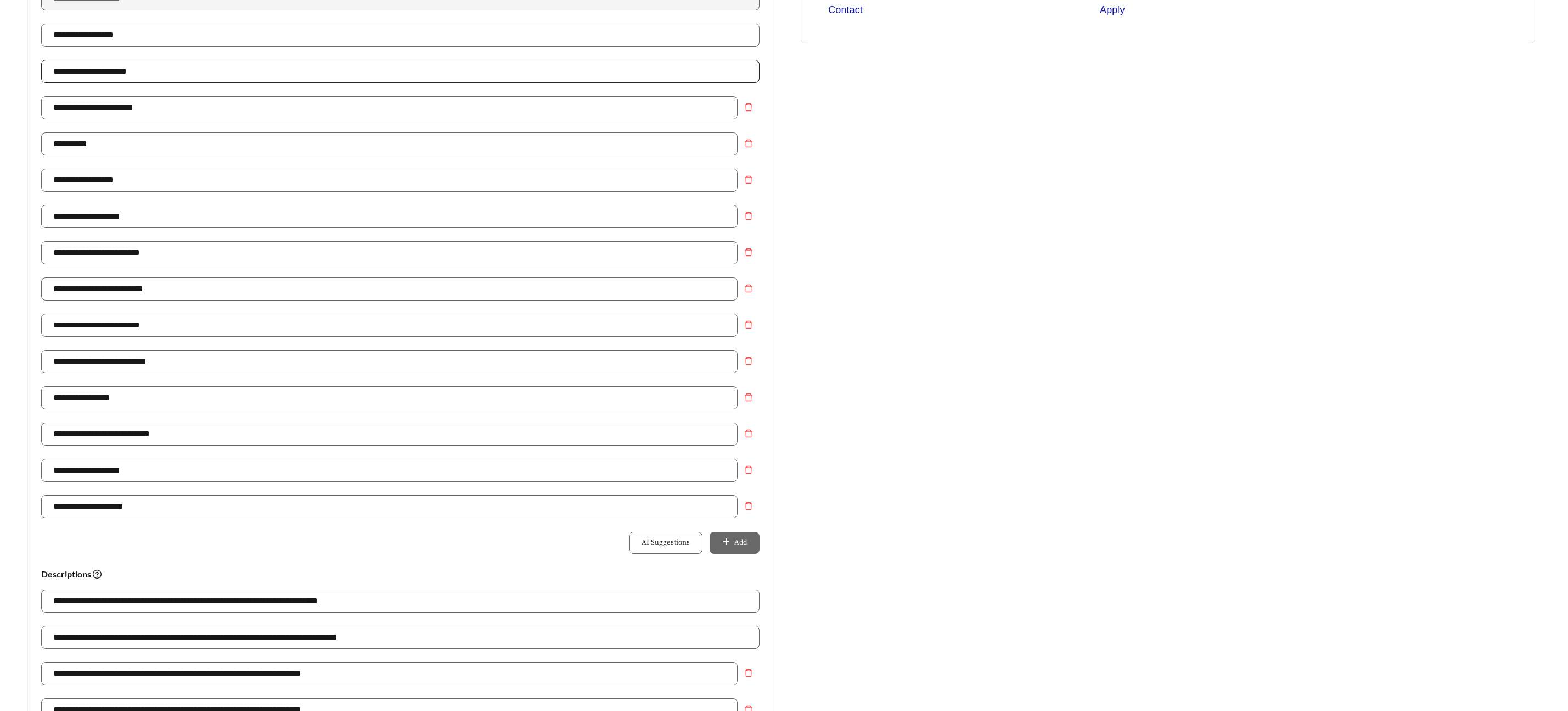
scroll to position [230, 0]
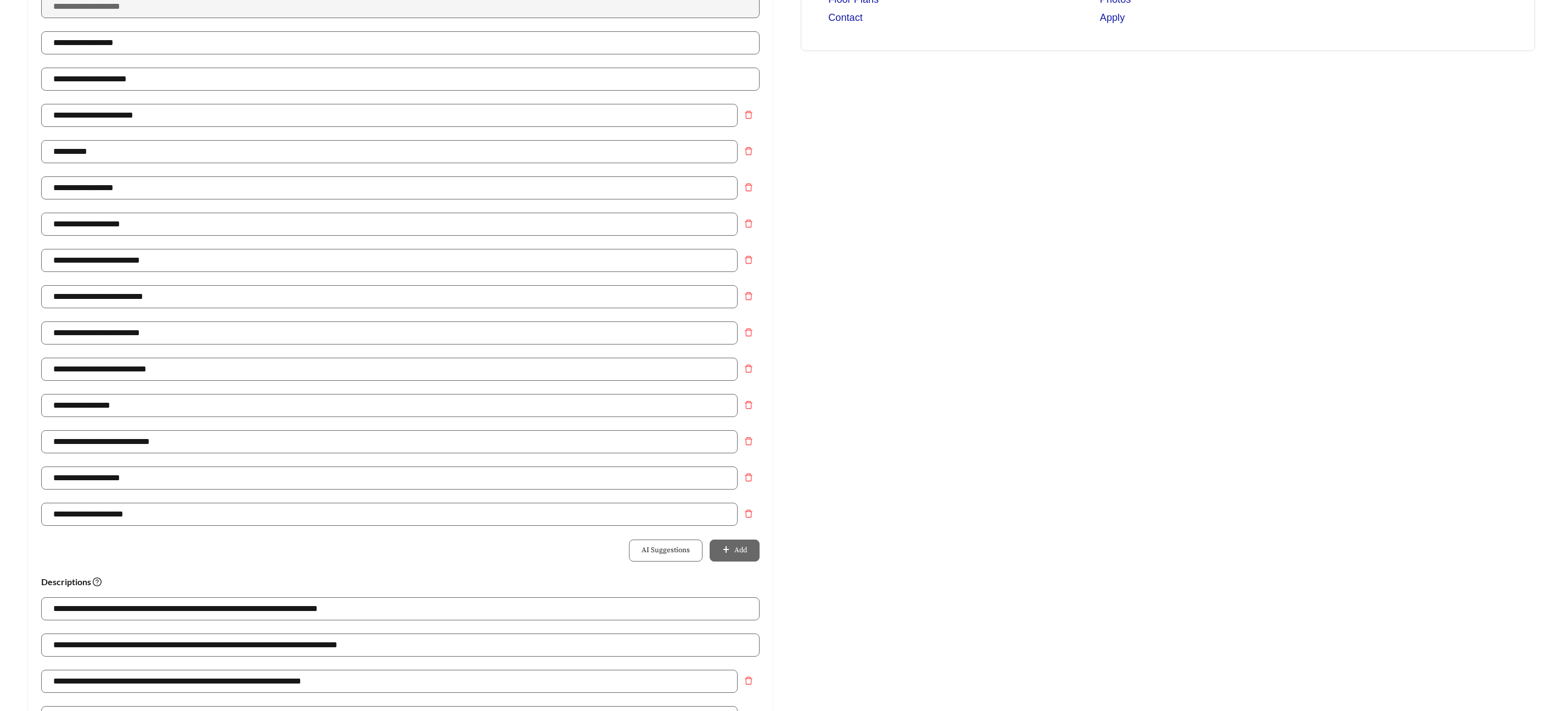
scroll to position [445, 0]
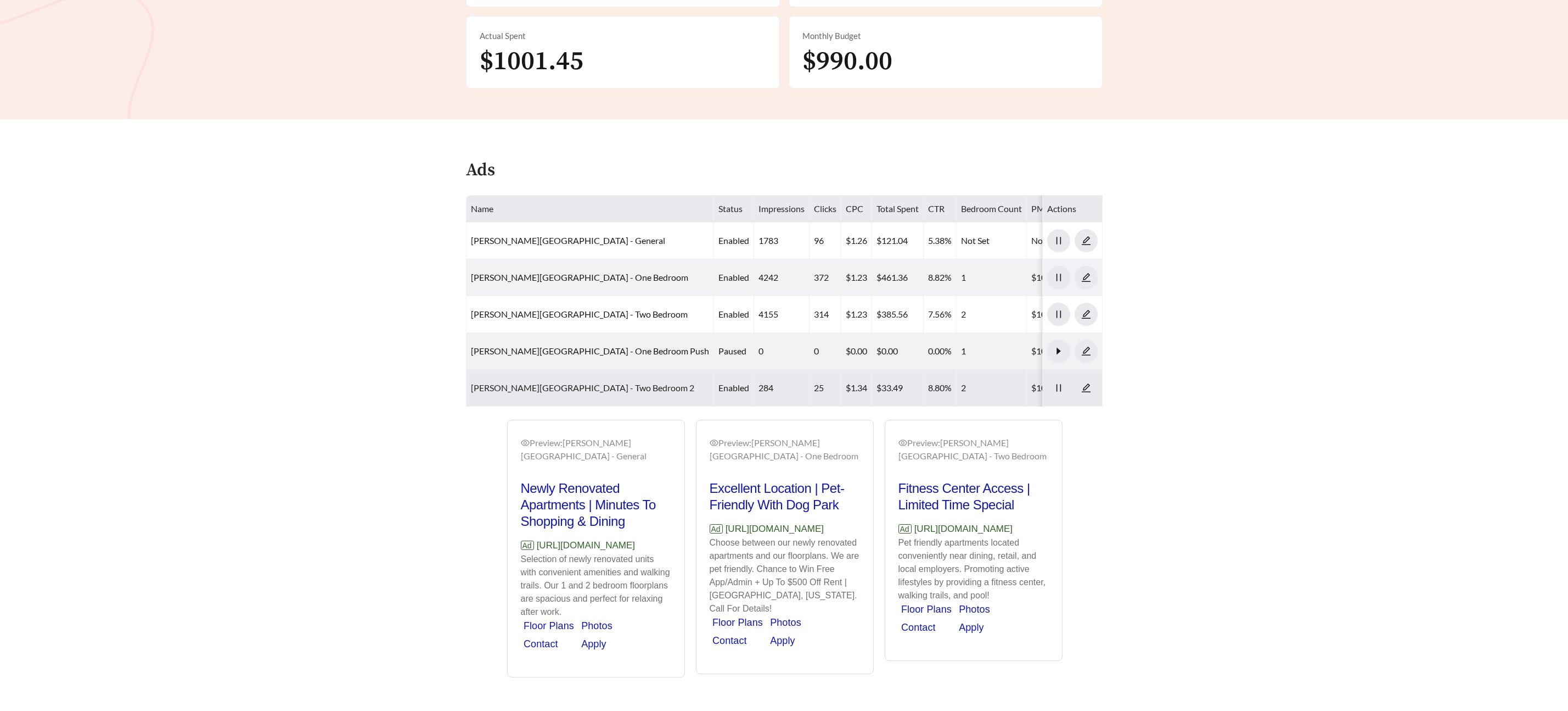
click at [597, 382] on link "Templeton Crossing - Two Bedroom 2" at bounding box center [582, 387] width 223 height 11
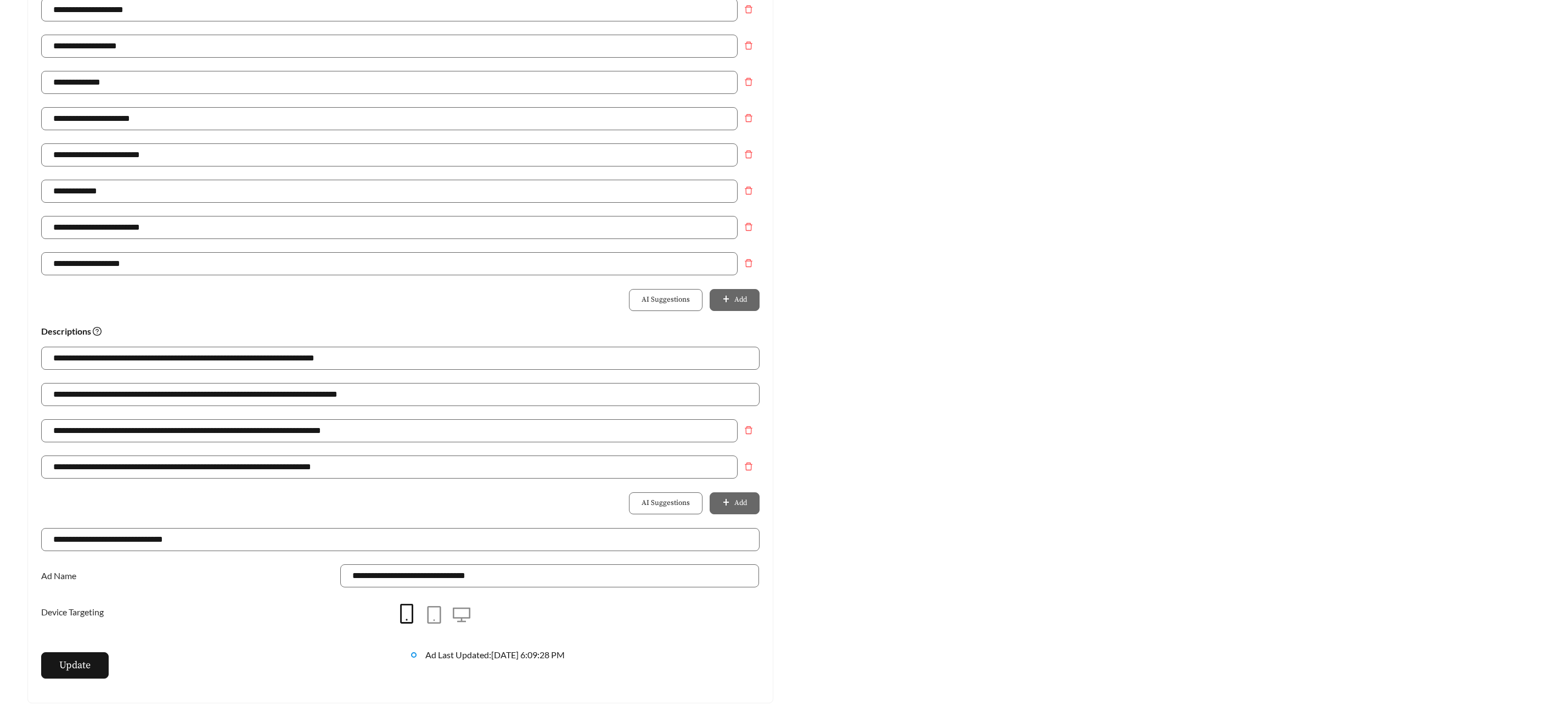
scroll to position [445, 0]
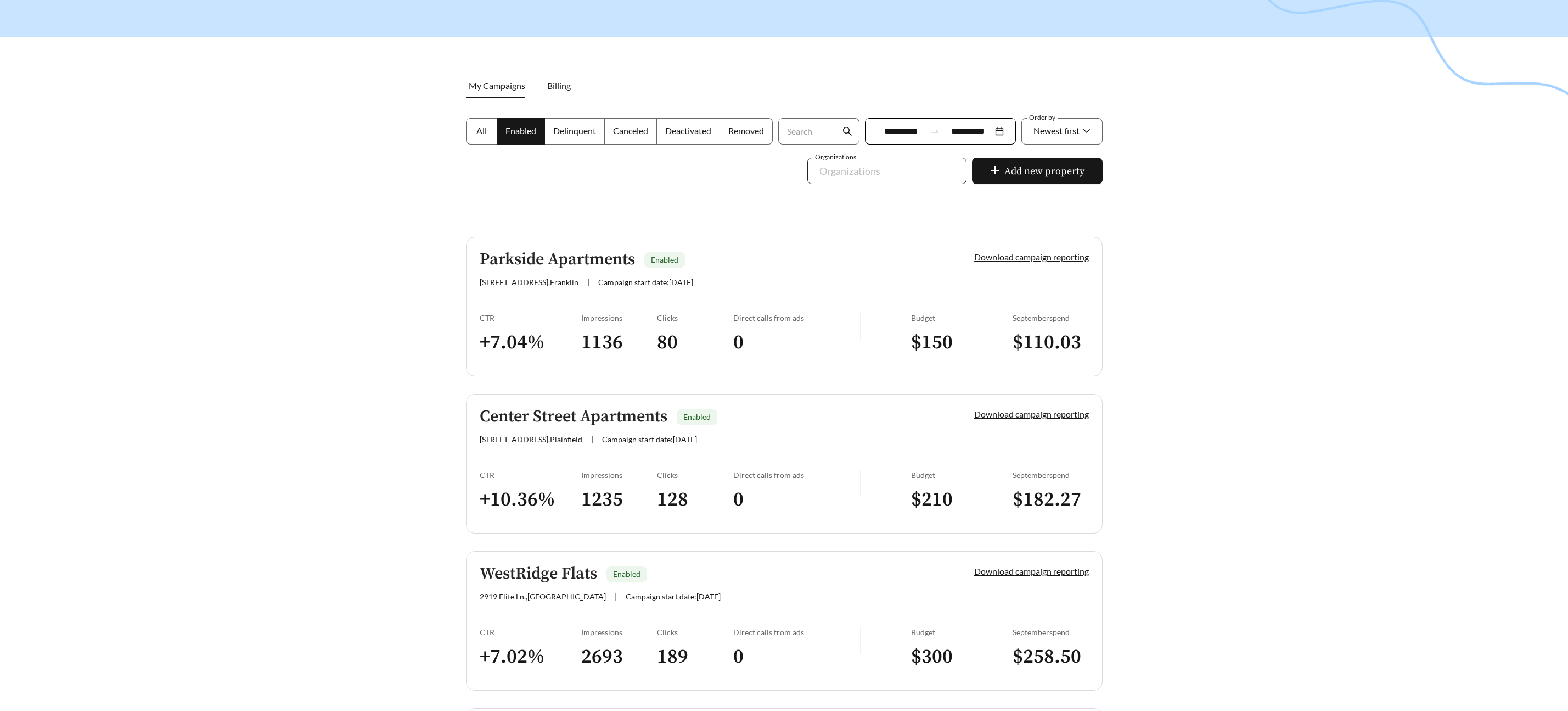
scroll to position [94, 0]
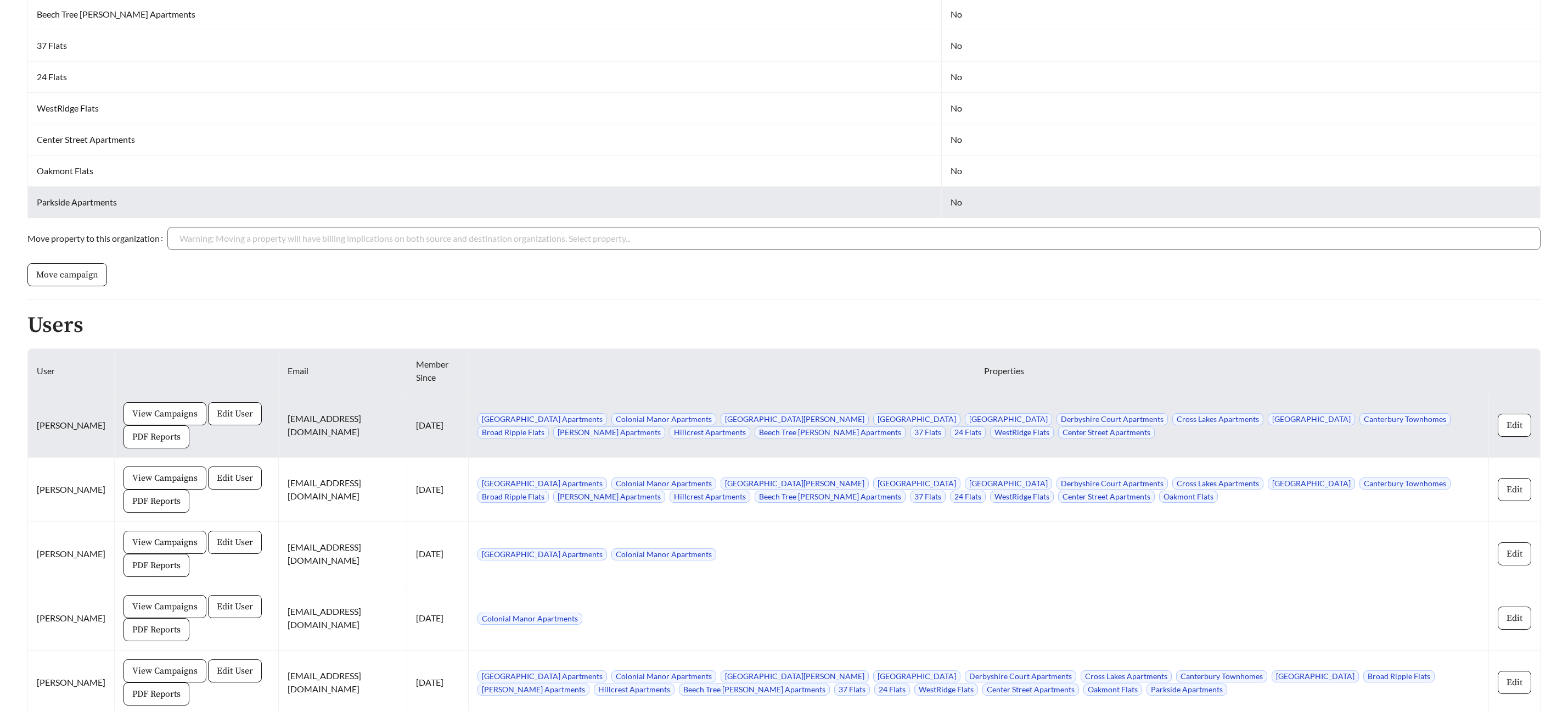
scroll to position [974, 0]
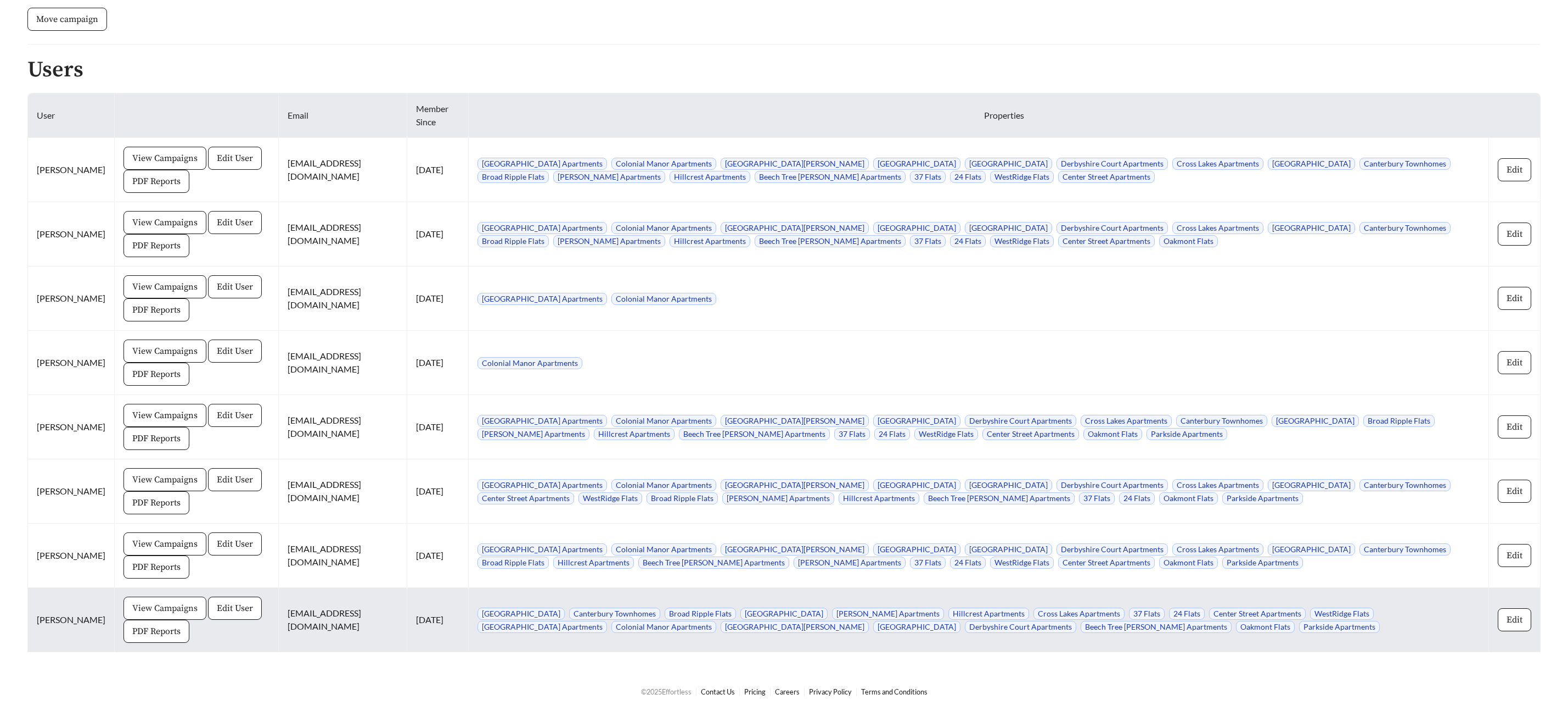
click at [152, 611] on span "View Campaigns" at bounding box center [165, 608] width 65 height 14
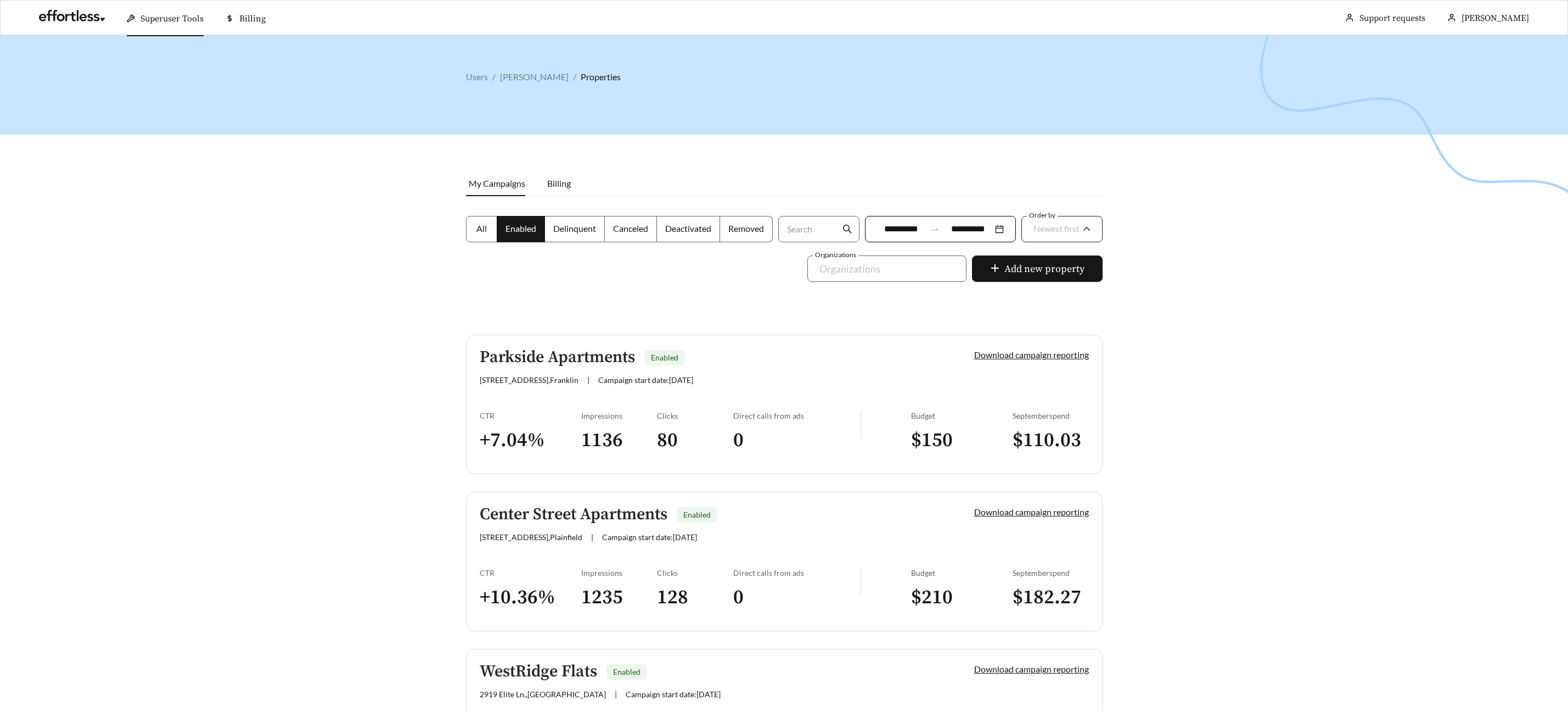
click at [1083, 229] on span "Newest first" at bounding box center [1062, 229] width 57 height 26
drag, startPoint x: 1058, startPoint y: 289, endPoint x: 1087, endPoint y: 272, distance: 33.6
click at [1057, 289] on div "A-Z" at bounding box center [1061, 290] width 58 height 12
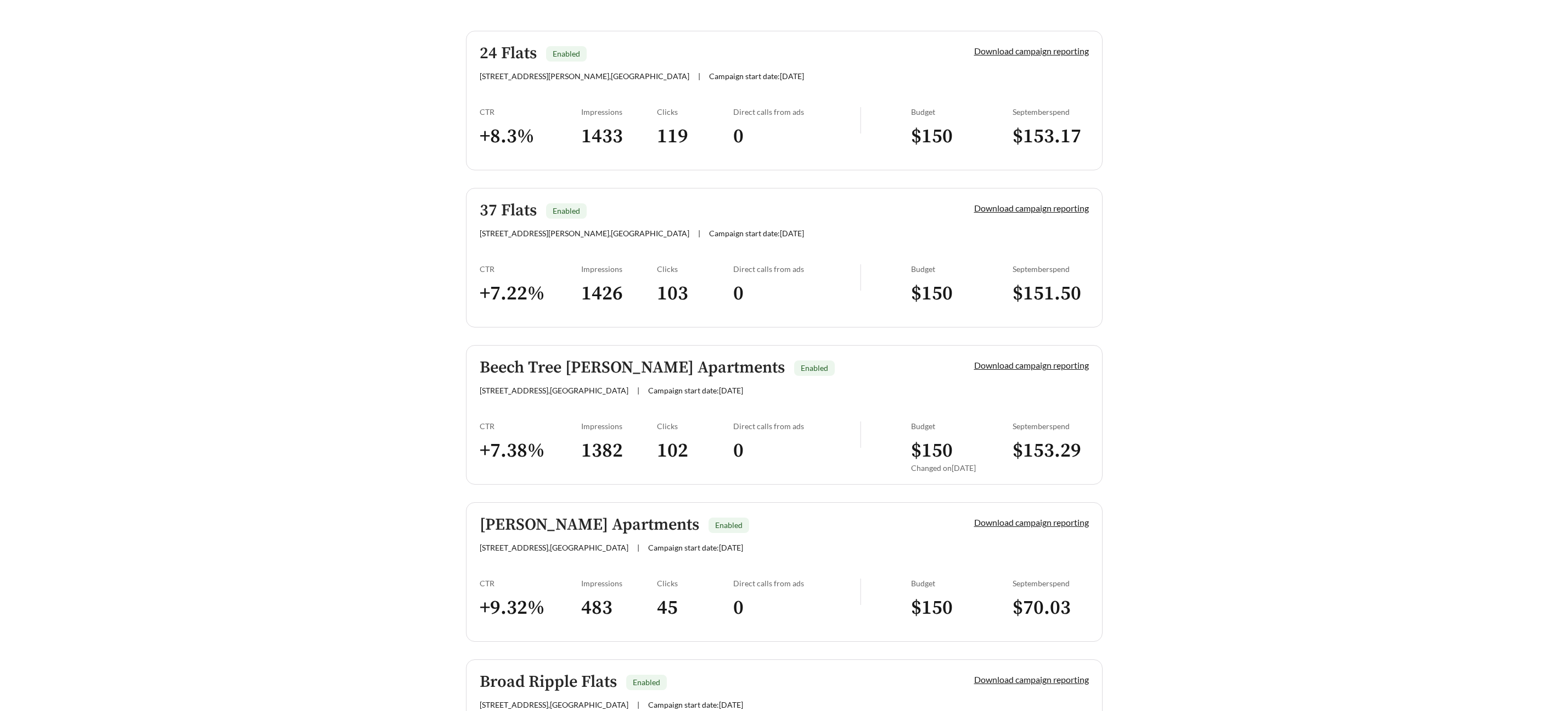
scroll to position [305, 0]
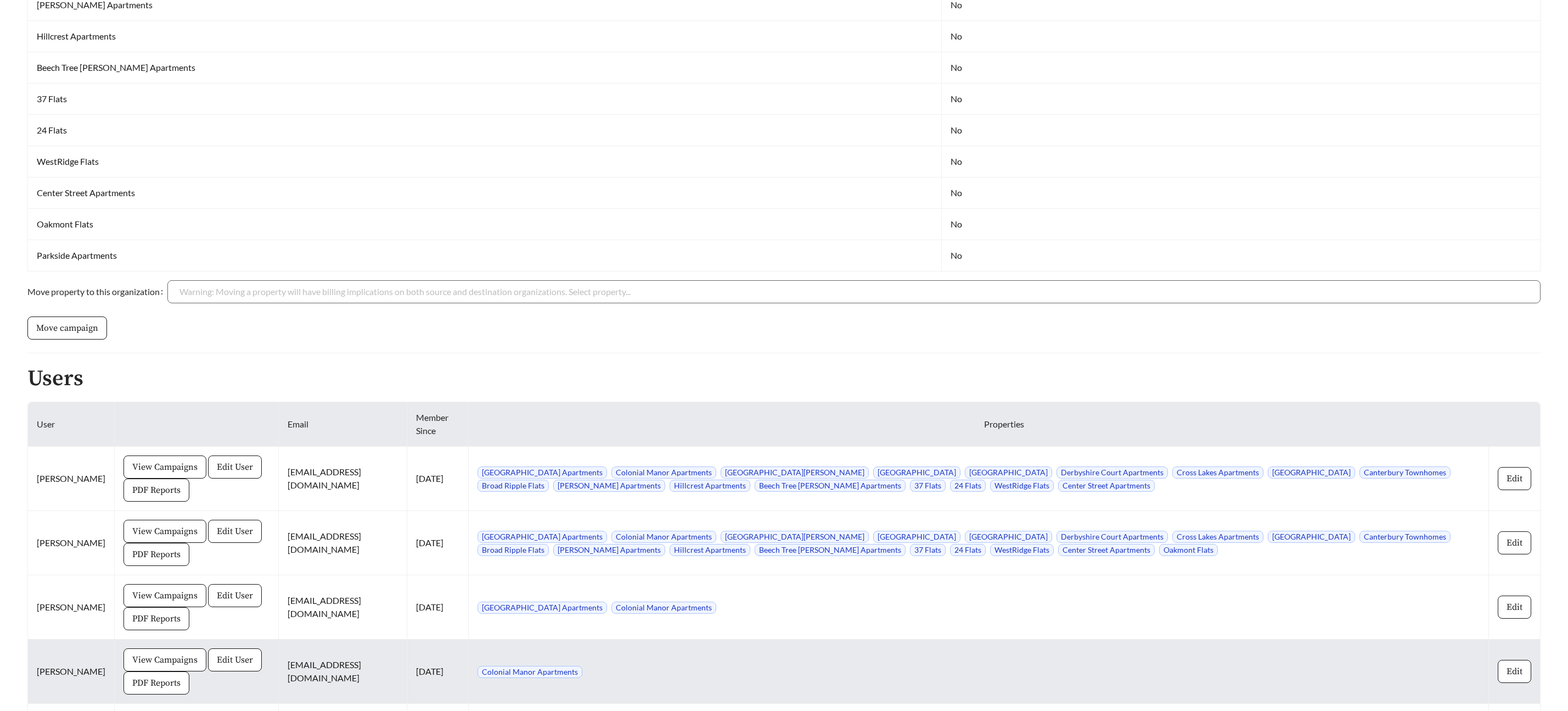
scroll to position [974, 0]
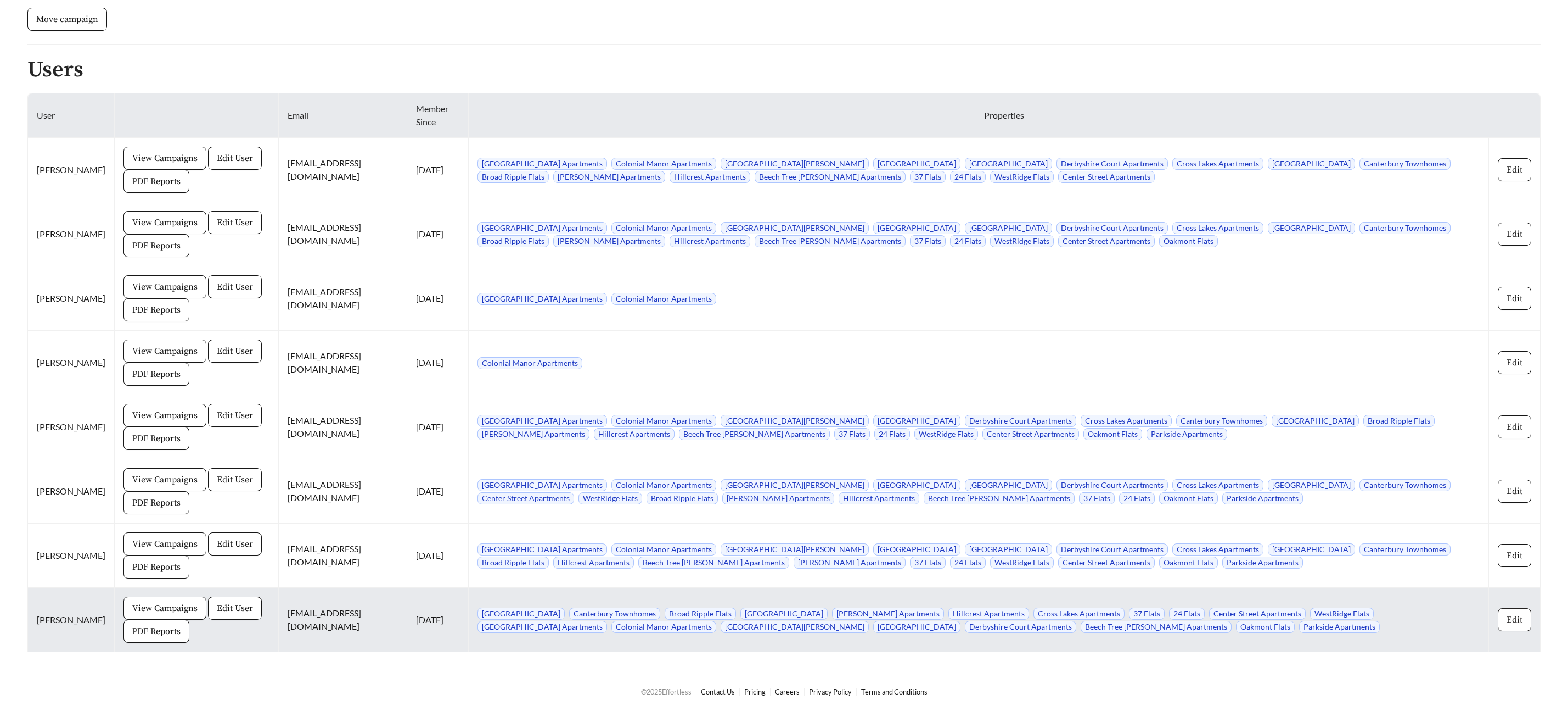
click at [1512, 615] on span "Edit" at bounding box center [1515, 620] width 16 height 14
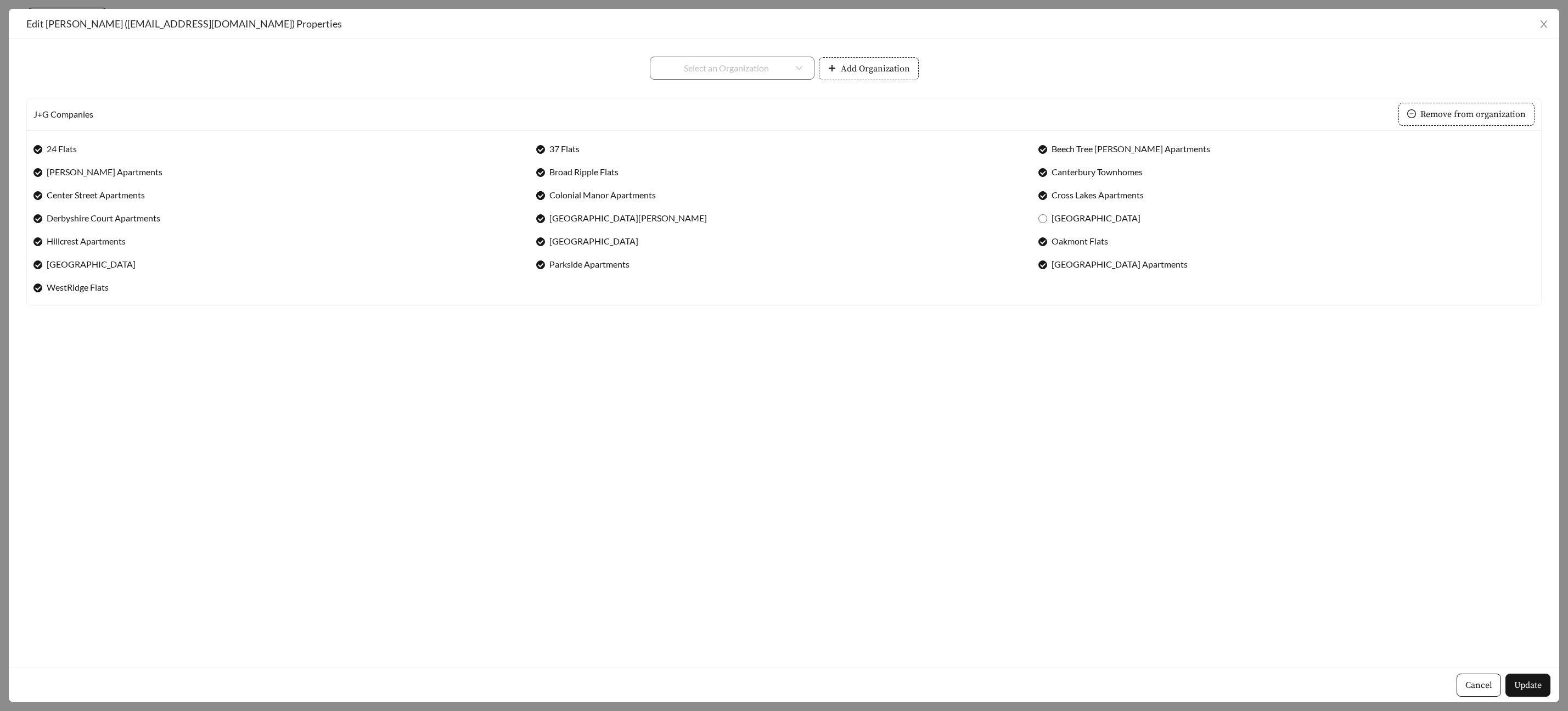
click at [546, 194] on label "Colonial Manor Apartments" at bounding box center [598, 195] width 124 height 14
click at [1524, 683] on span "Update" at bounding box center [1528, 685] width 27 height 14
